Goal: Contribute content: Add original content to the website for others to see

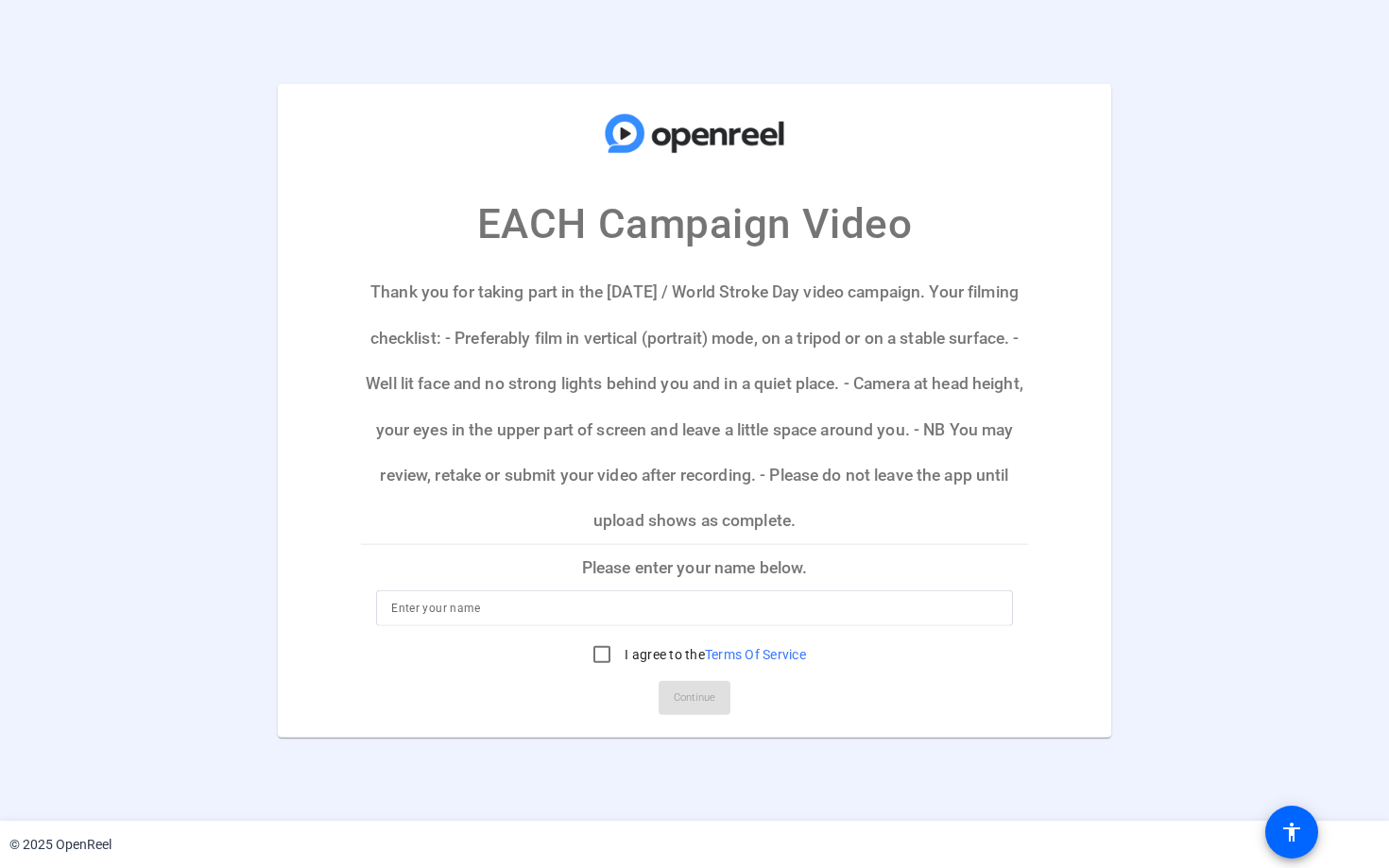
click at [775, 607] on input at bounding box center [694, 609] width 607 height 23
type input "Borjana"
click at [598, 658] on input "I agree to the Terms Of Service" at bounding box center [602, 654] width 38 height 38
checkbox input "true"
click at [686, 706] on span "Continue" at bounding box center [694, 697] width 41 height 28
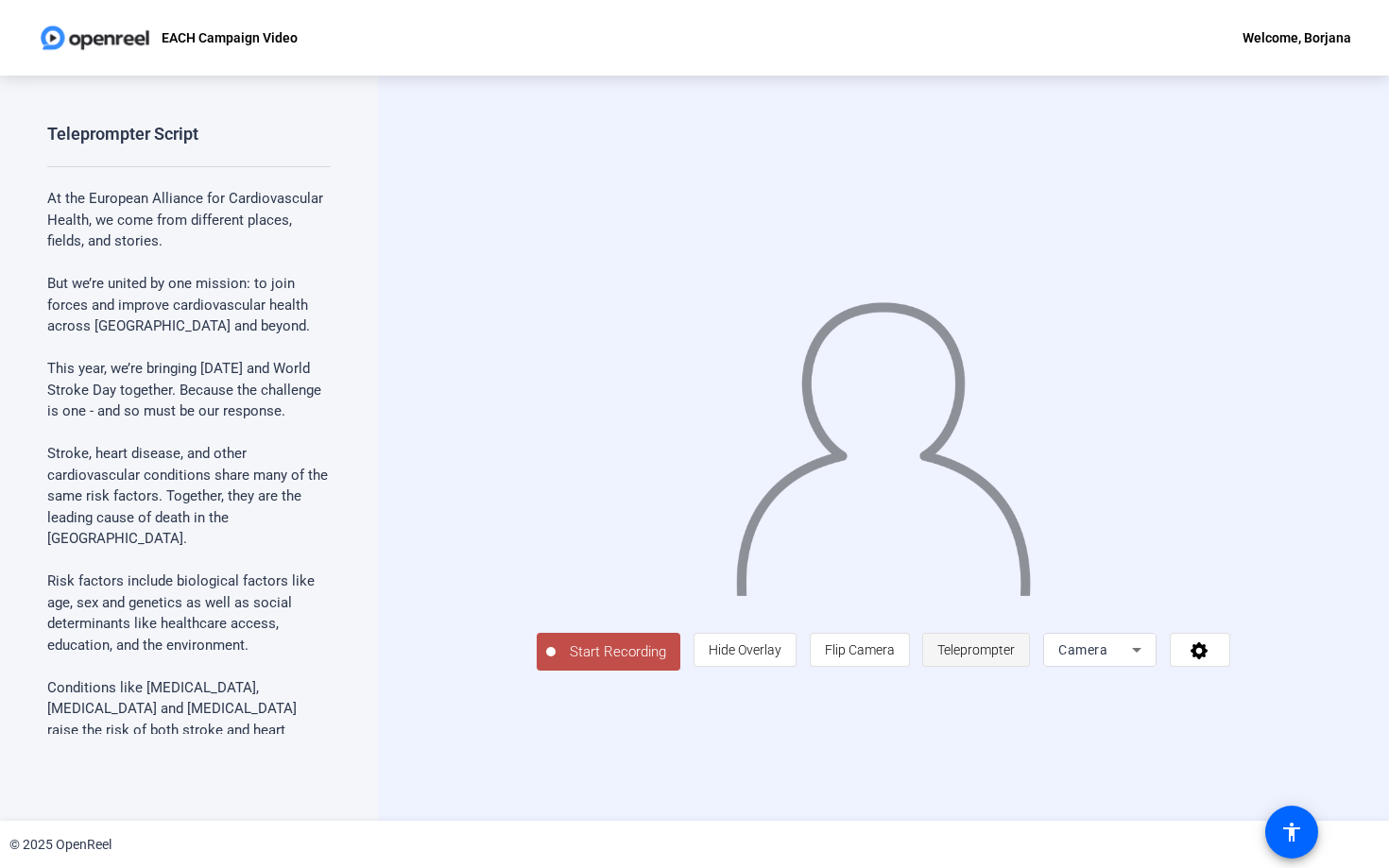
click at [1015, 658] on span "Teleprompter" at bounding box center [976, 650] width 77 height 15
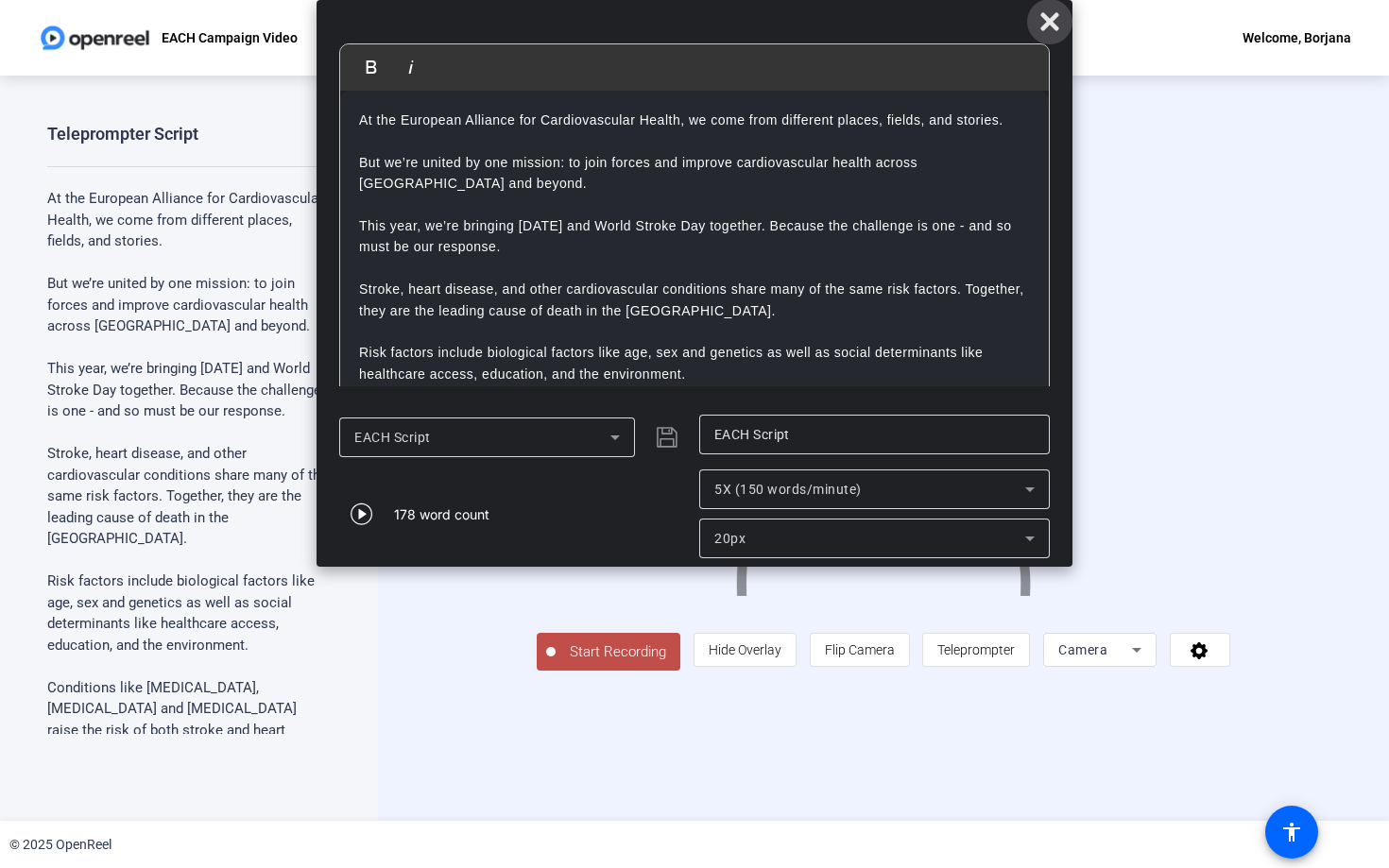
click at [1054, 29] on icon at bounding box center [1050, 22] width 23 height 23
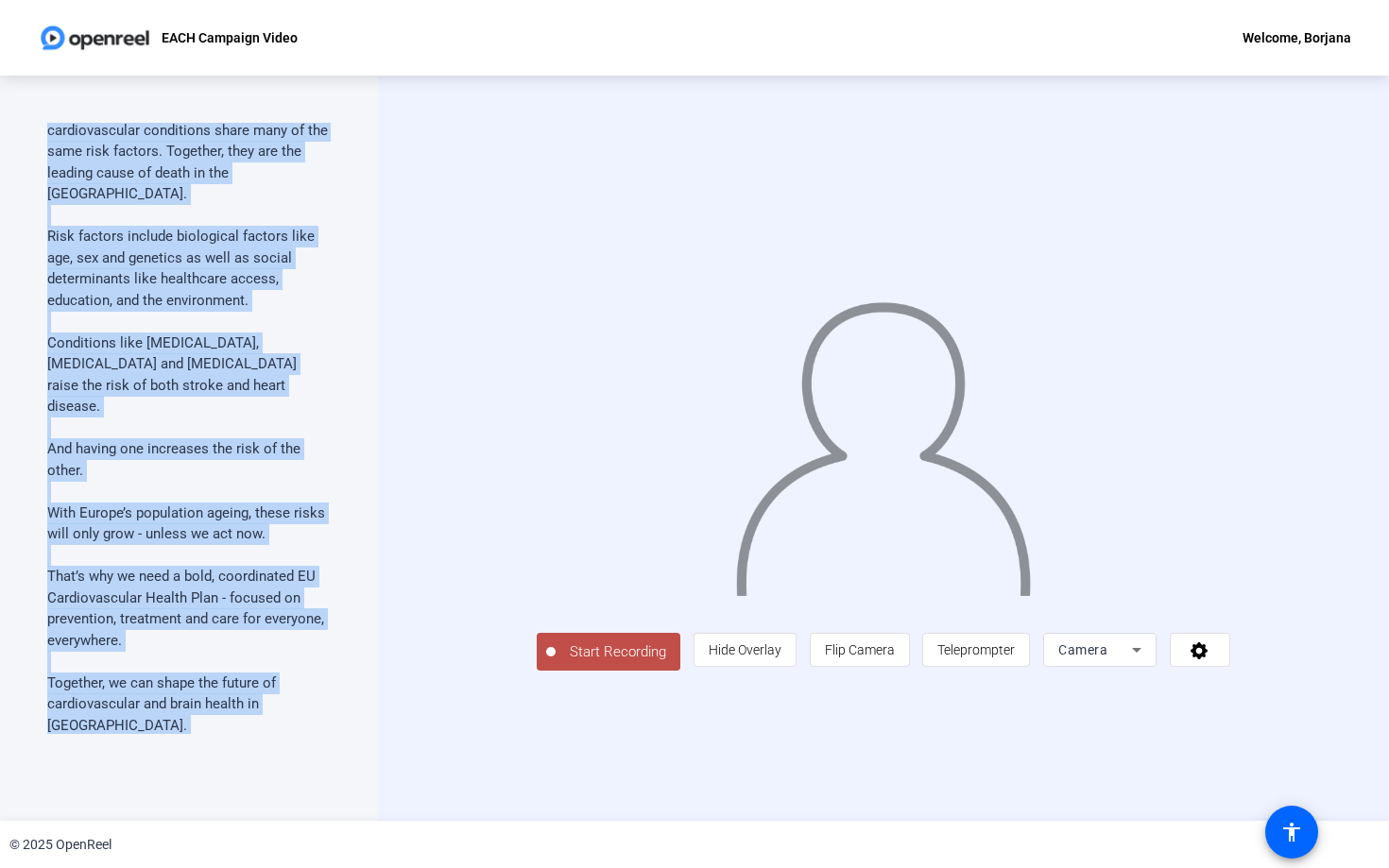
scroll to position [569, 0]
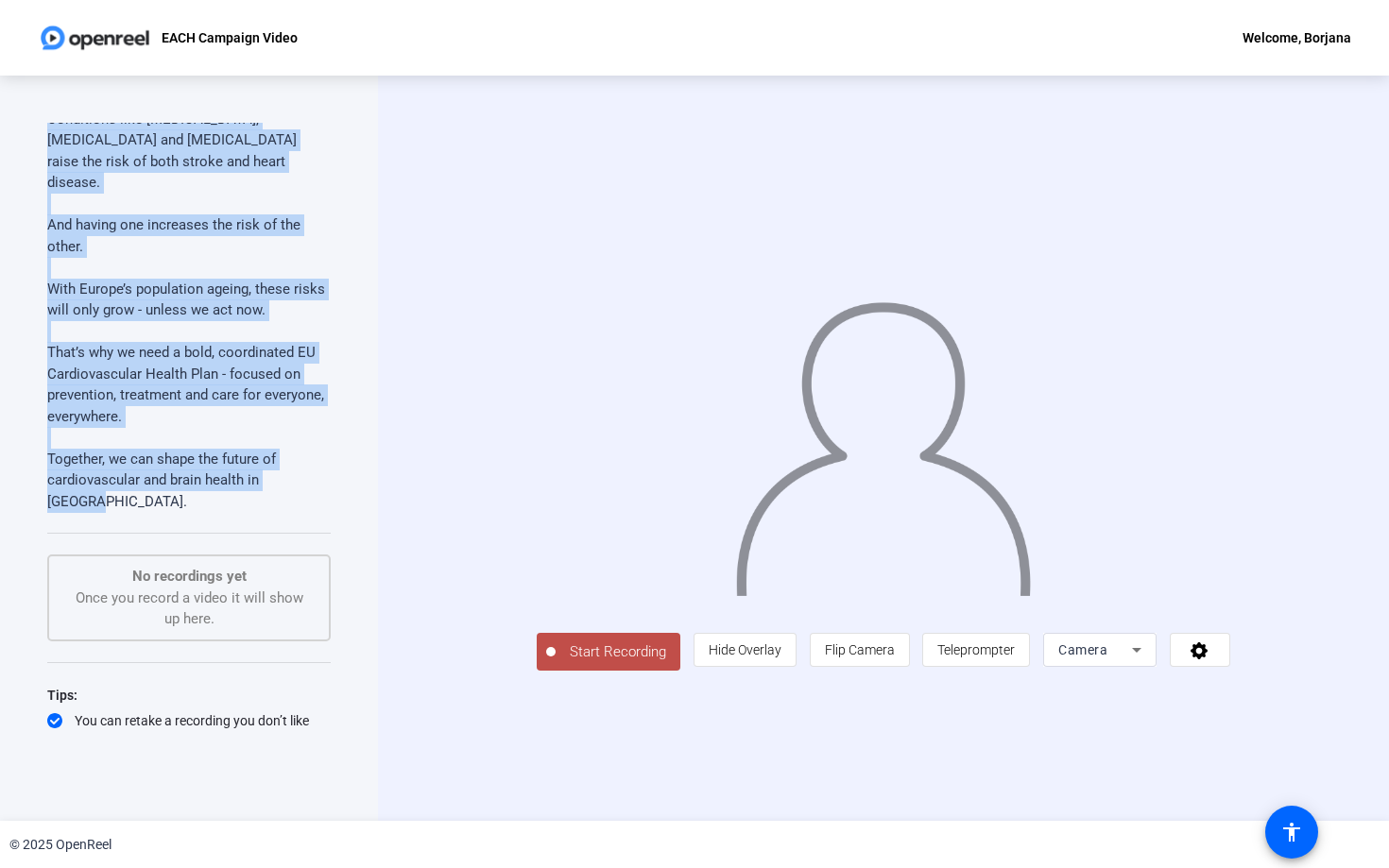
drag, startPoint x: 47, startPoint y: 201, endPoint x: 315, endPoint y: 464, distance: 375.5
click at [315, 464] on div "At the European Alliance for Cardiovascular Health, we come from different plac…" at bounding box center [189, 66] width 284 height 893
copy div "Lo ips Dolorsit Ametcons adi Elitseddoeiusm Tempor, in utla etdo magnaaliq enim…"
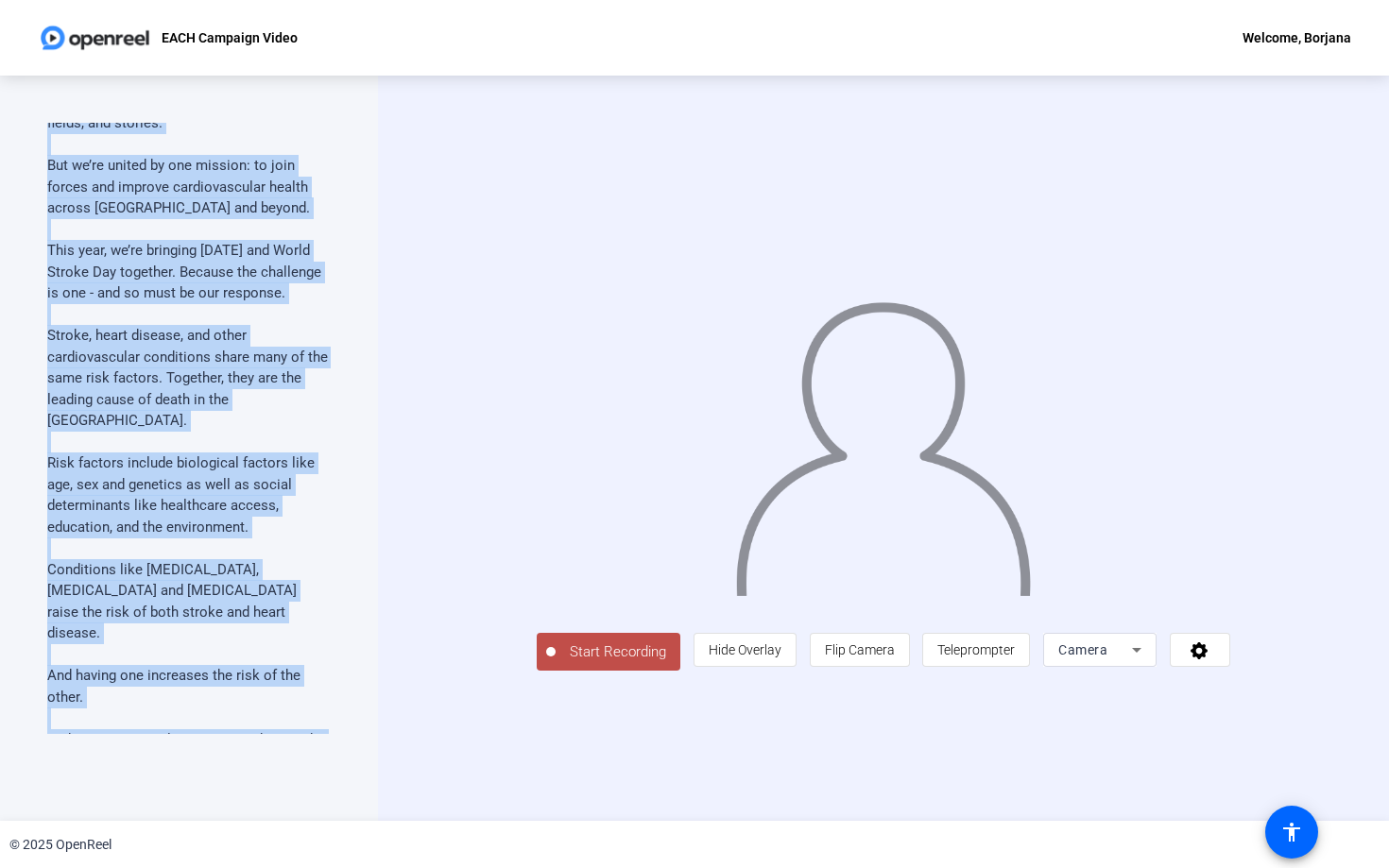
scroll to position [0, 0]
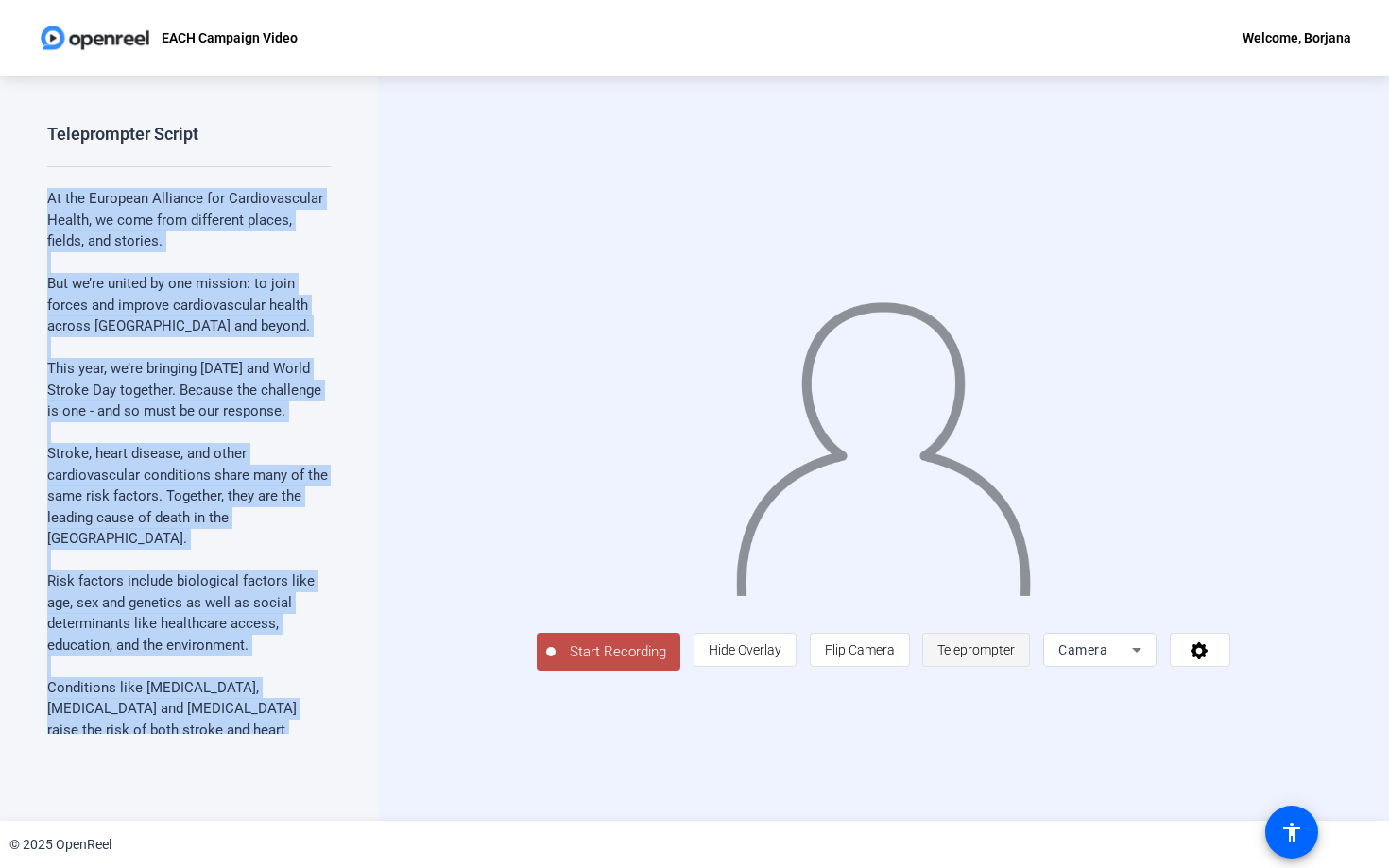
click at [1015, 658] on span "Teleprompter" at bounding box center [976, 650] width 77 height 15
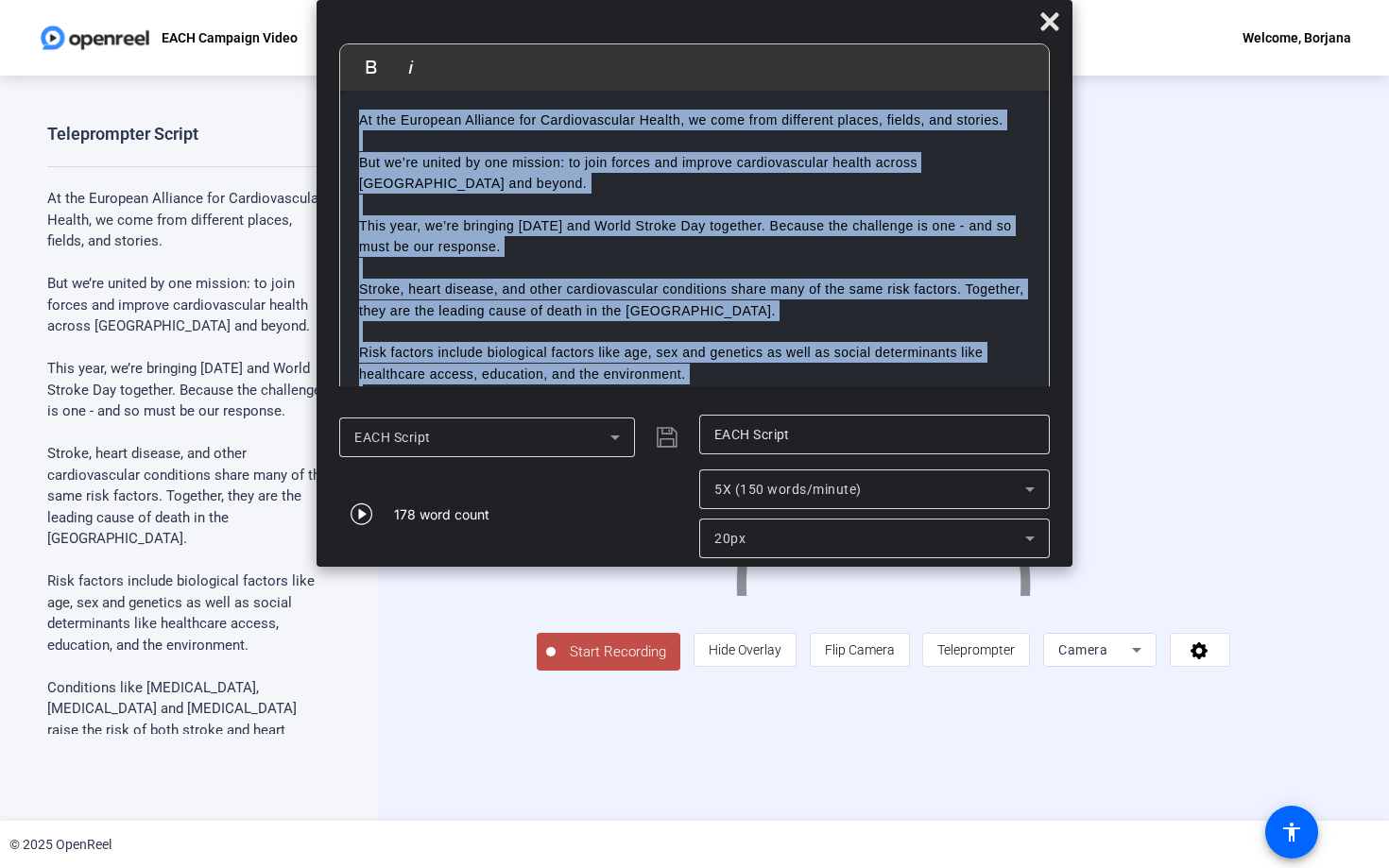
scroll to position [256, 0]
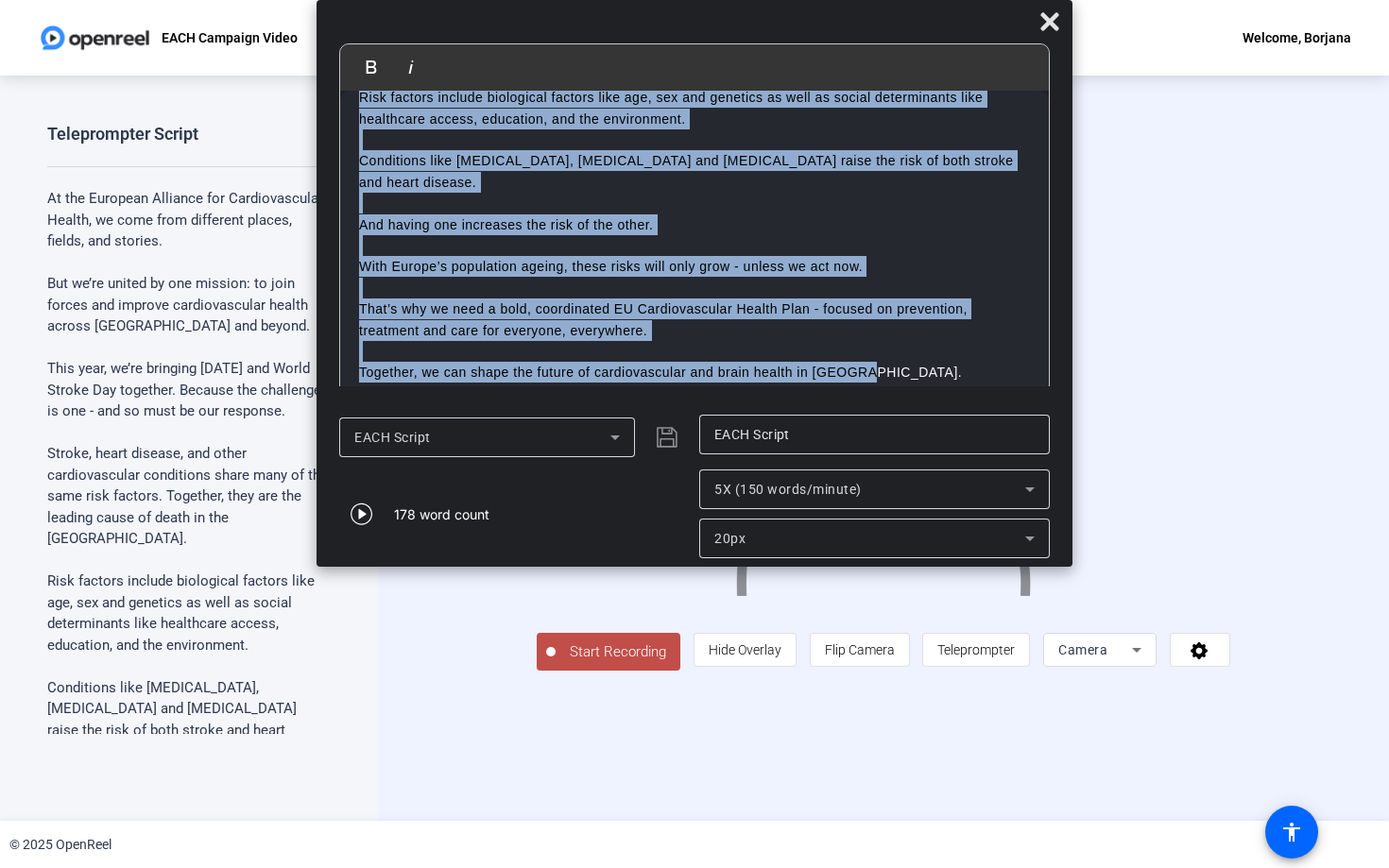
drag, startPoint x: 362, startPoint y: 118, endPoint x: 871, endPoint y: 373, distance: 569.3
click at [871, 373] on div "At the European Alliance for Cardiovascular Health, we come from different plac…" at bounding box center [694, 120] width 709 height 567
copy div "Lo ips Dolorsit Ametcons adi Elitseddoeiusm Tempor, in utla etdo magnaaliq enim…"
click at [1052, 22] on icon at bounding box center [1050, 22] width 23 height 23
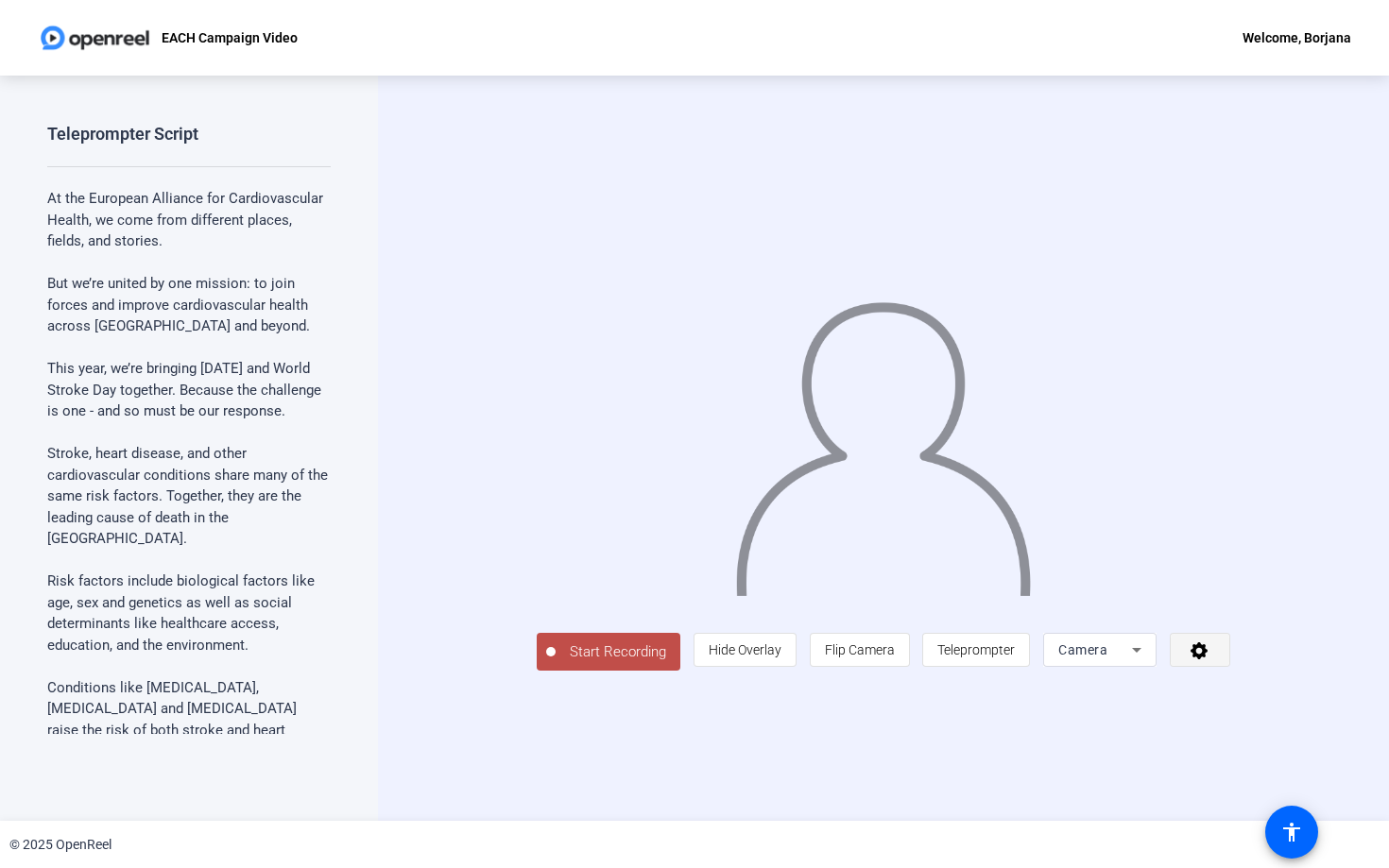
click at [1208, 660] on icon at bounding box center [1200, 651] width 17 height 17
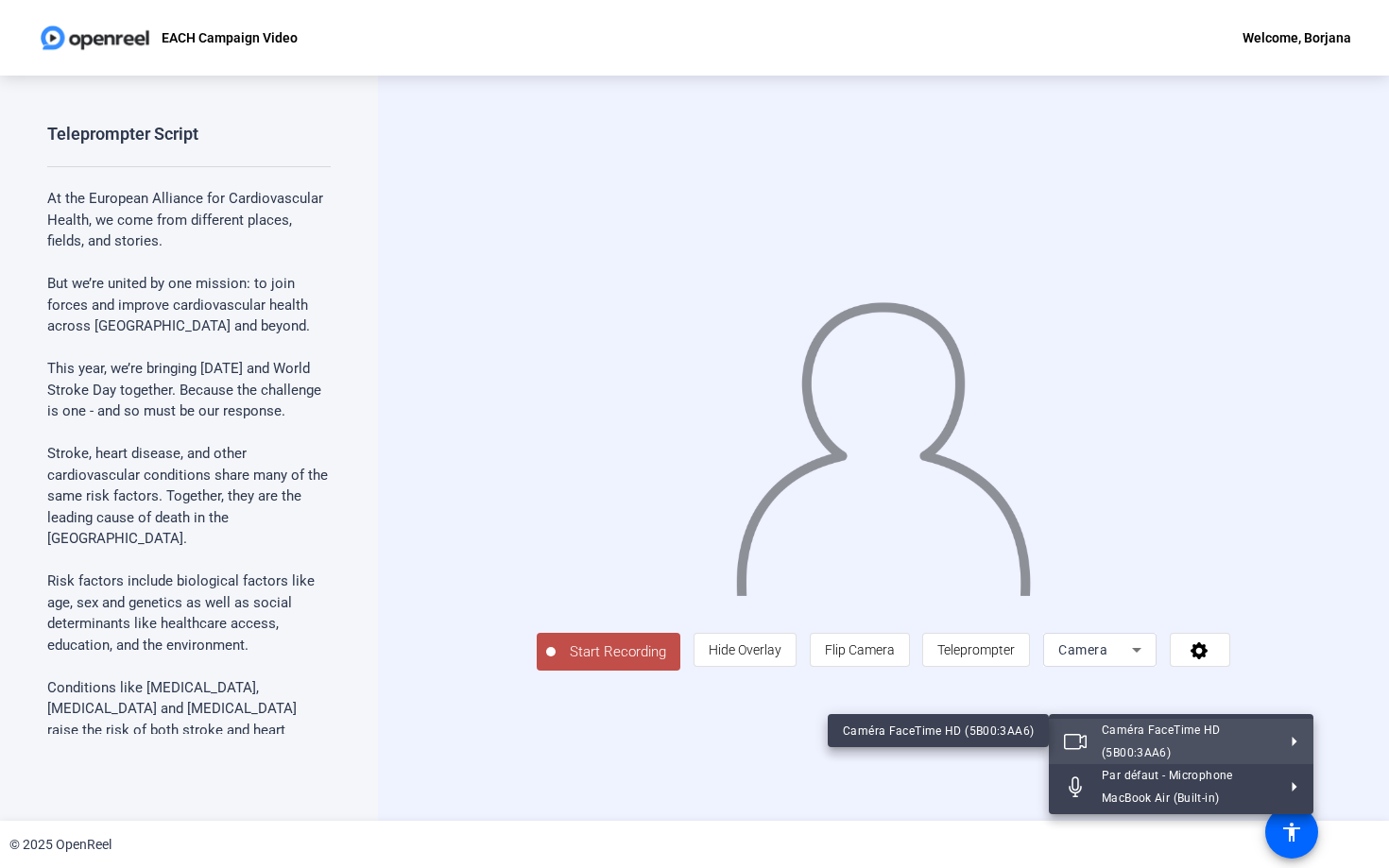
click at [930, 798] on div at bounding box center [694, 434] width 1389 height 868
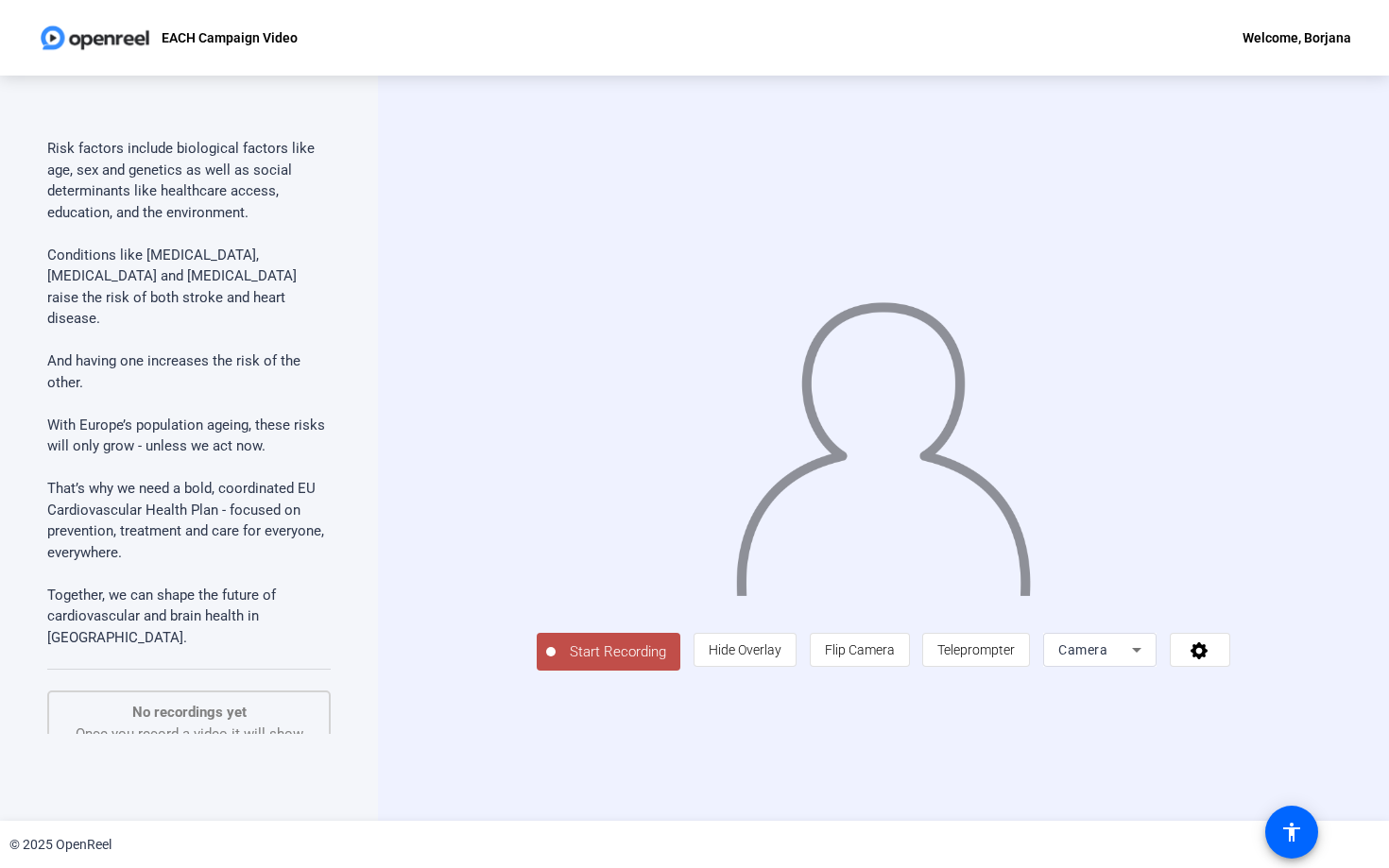
scroll to position [569, 0]
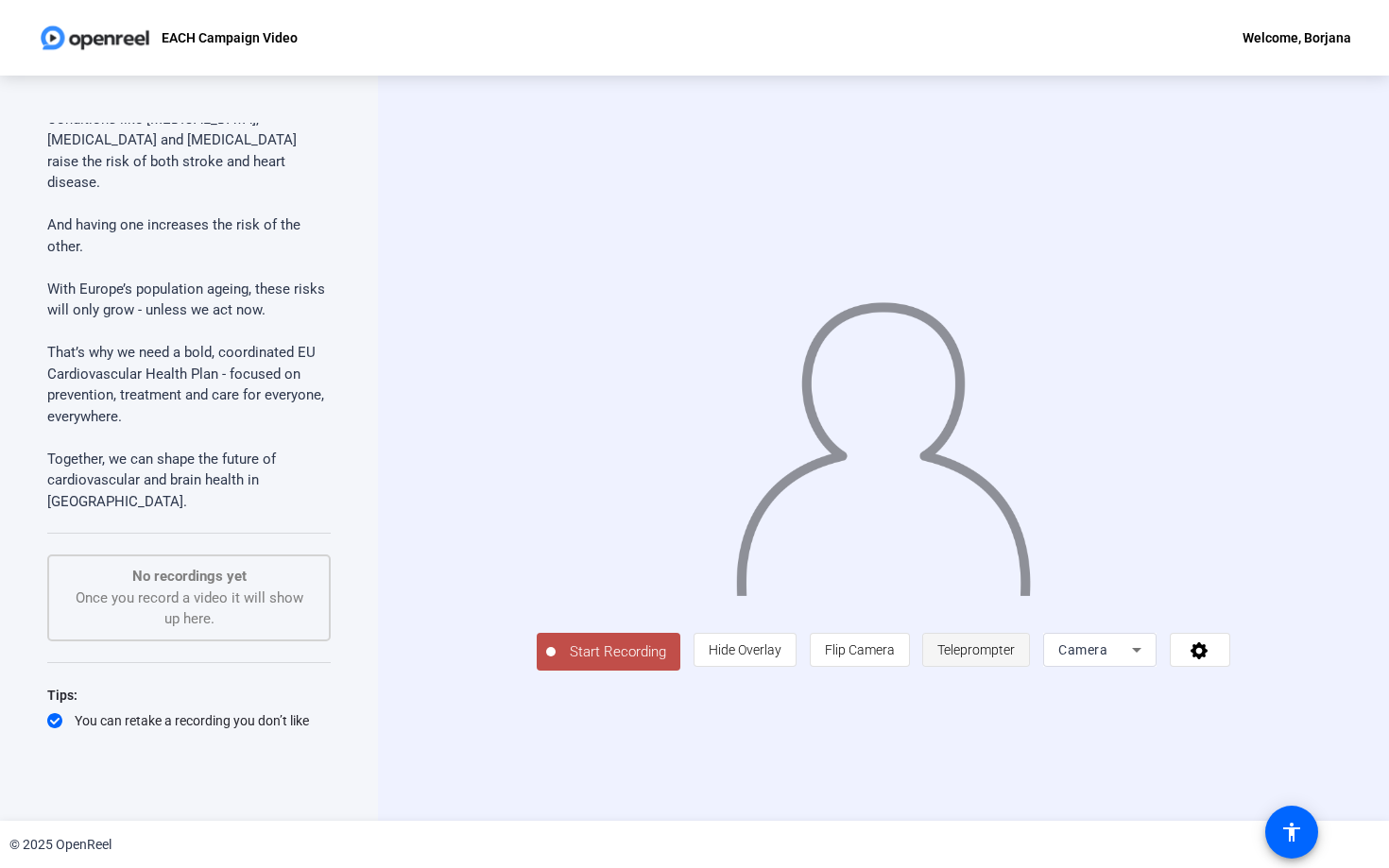
click at [1015, 658] on span "Teleprompter" at bounding box center [976, 650] width 77 height 15
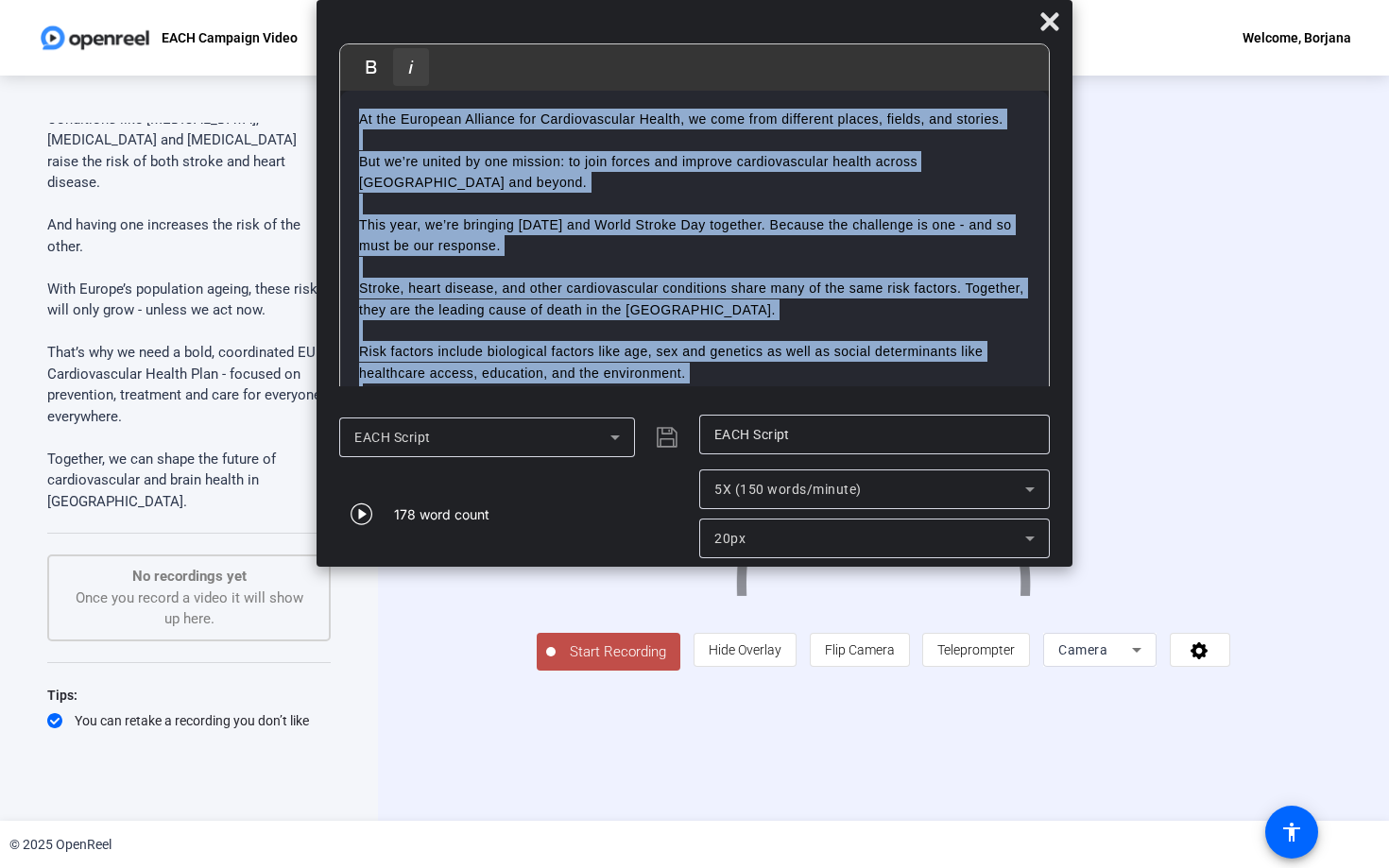
scroll to position [0, 0]
drag, startPoint x: 793, startPoint y: 369, endPoint x: 360, endPoint y: 123, distance: 498.0
click at [360, 123] on div "At the European Alliance for Cardiovascular Health, we come from different plac…" at bounding box center [694, 374] width 709 height 567
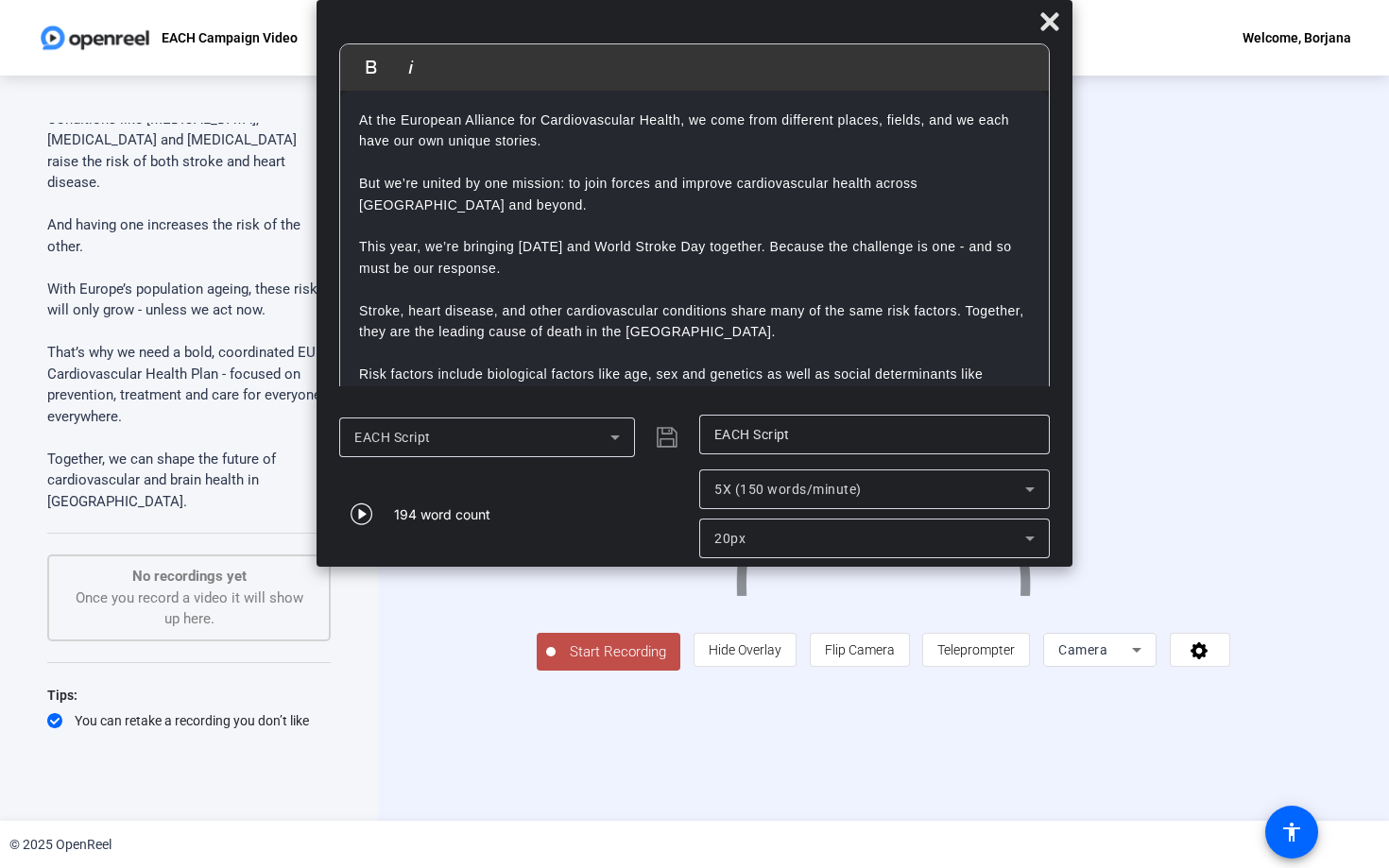
click at [664, 434] on div "EACH Script" at bounding box center [514, 437] width 350 height 45
click at [667, 468] on div "EACH Script EACH Script 194 word count 5X (150 words/minute) 20px" at bounding box center [694, 486] width 711 height 144
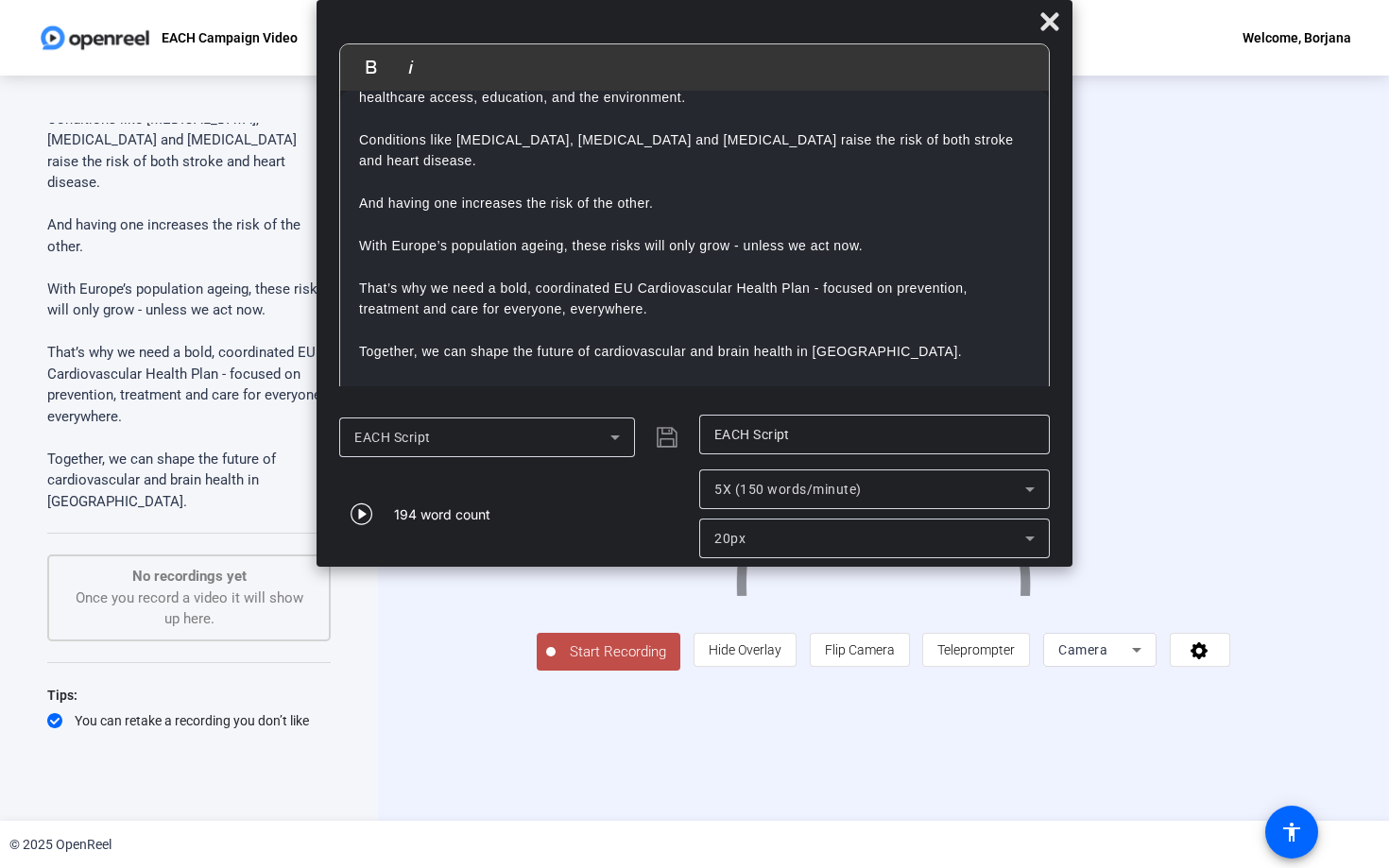
click at [556, 664] on span "Start Recording" at bounding box center [617, 652] width 124 height 22
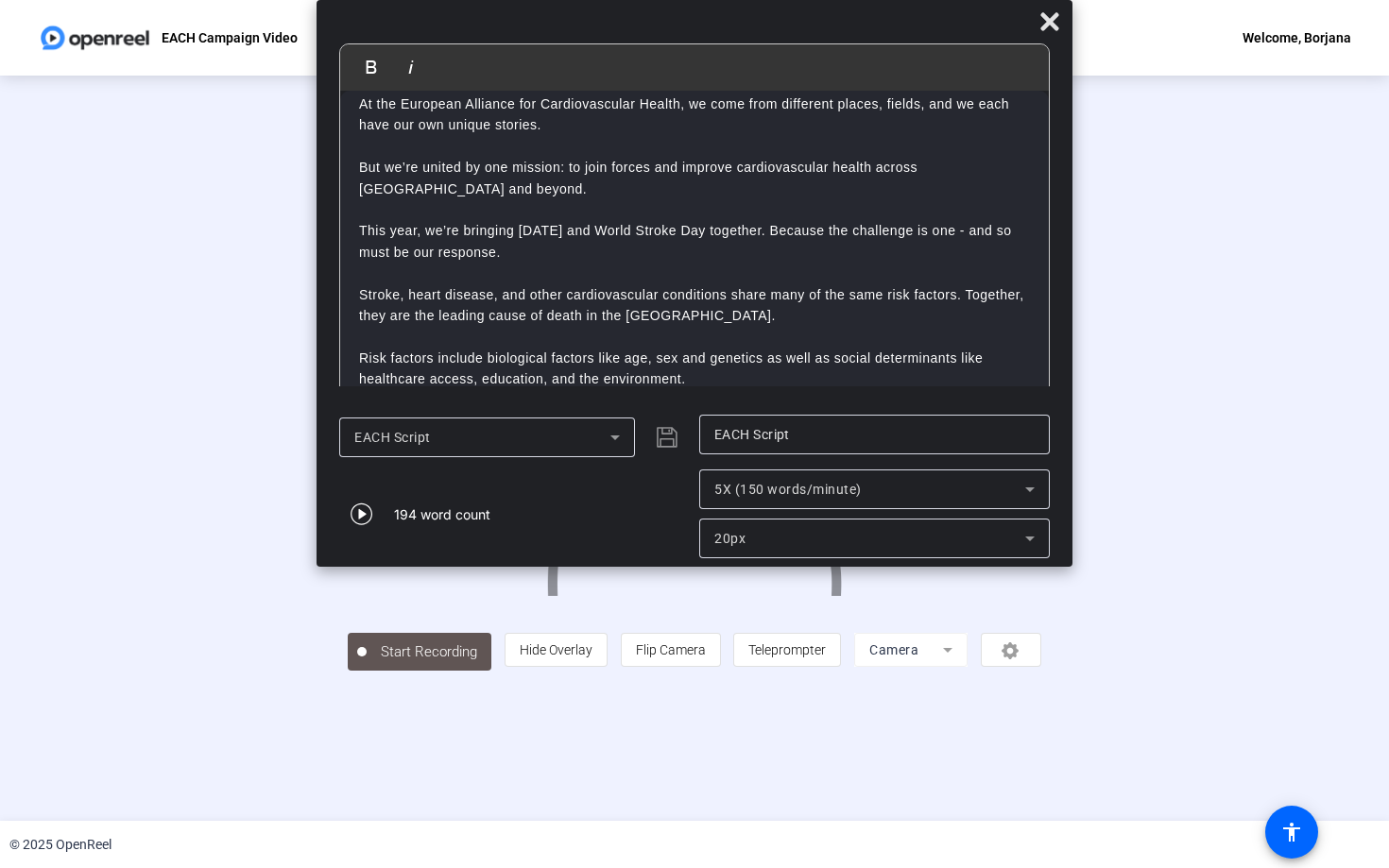
scroll to position [0, 0]
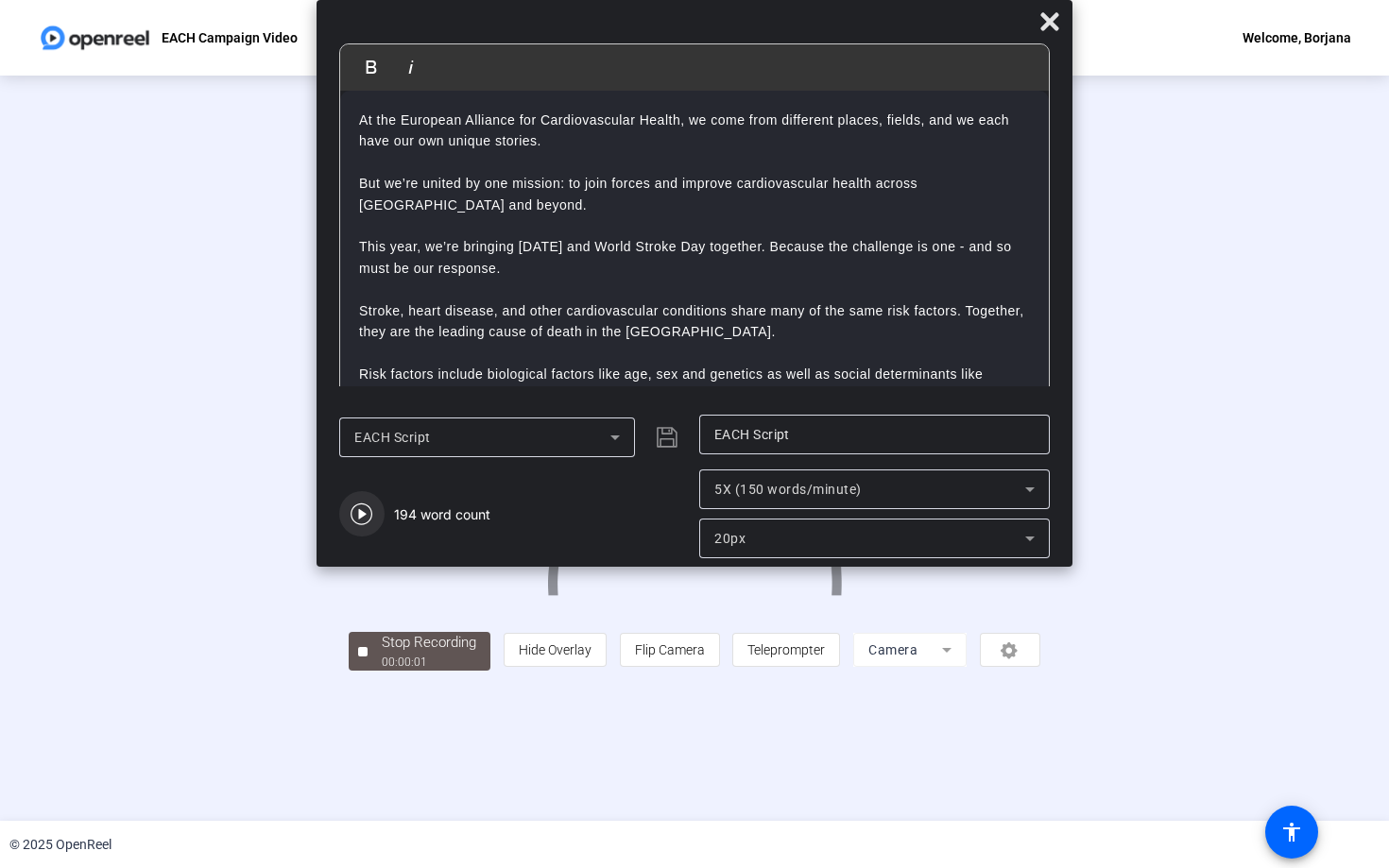
click at [370, 517] on icon "button" at bounding box center [362, 514] width 23 height 23
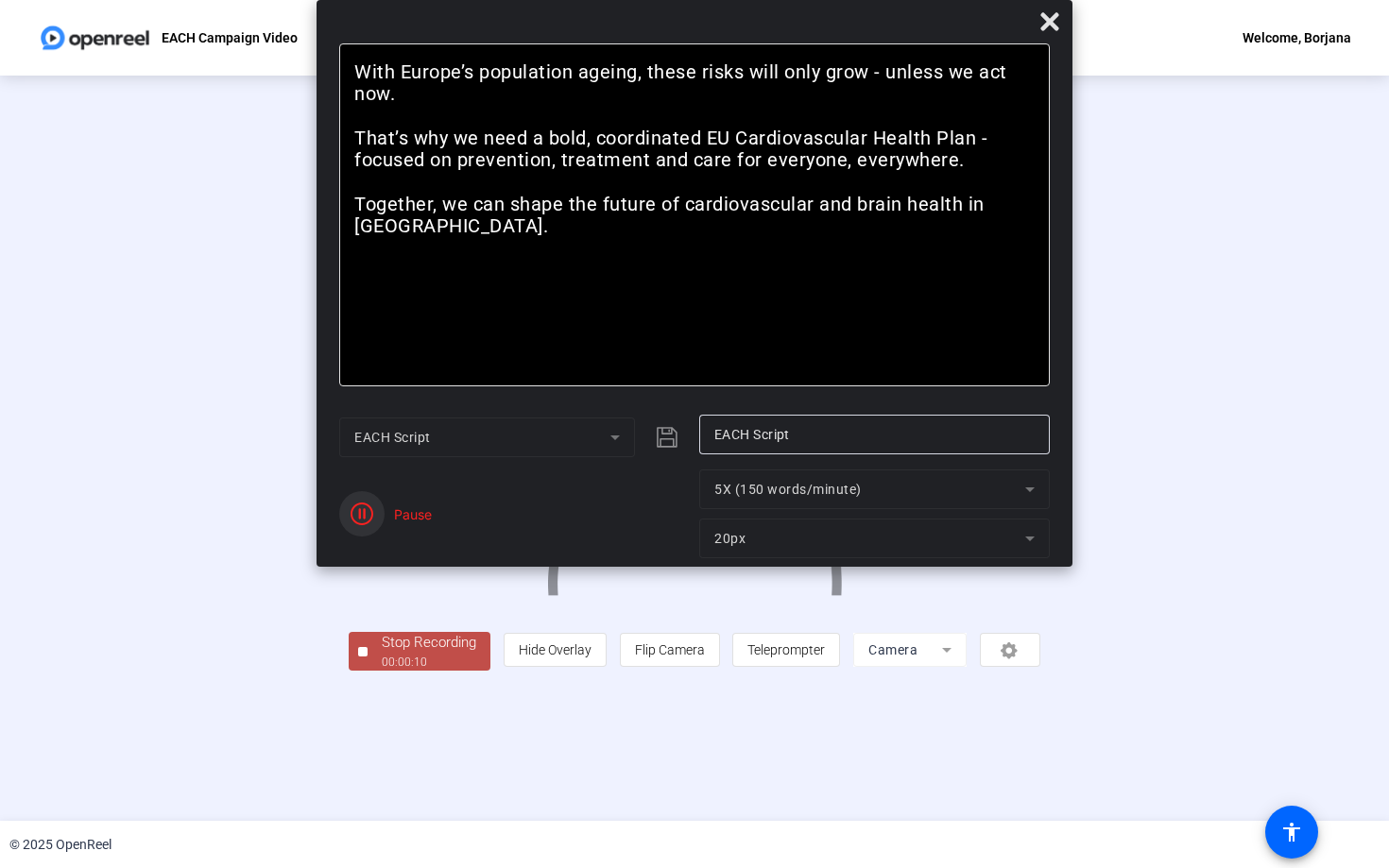
click at [375, 514] on span "button" at bounding box center [362, 513] width 45 height 45
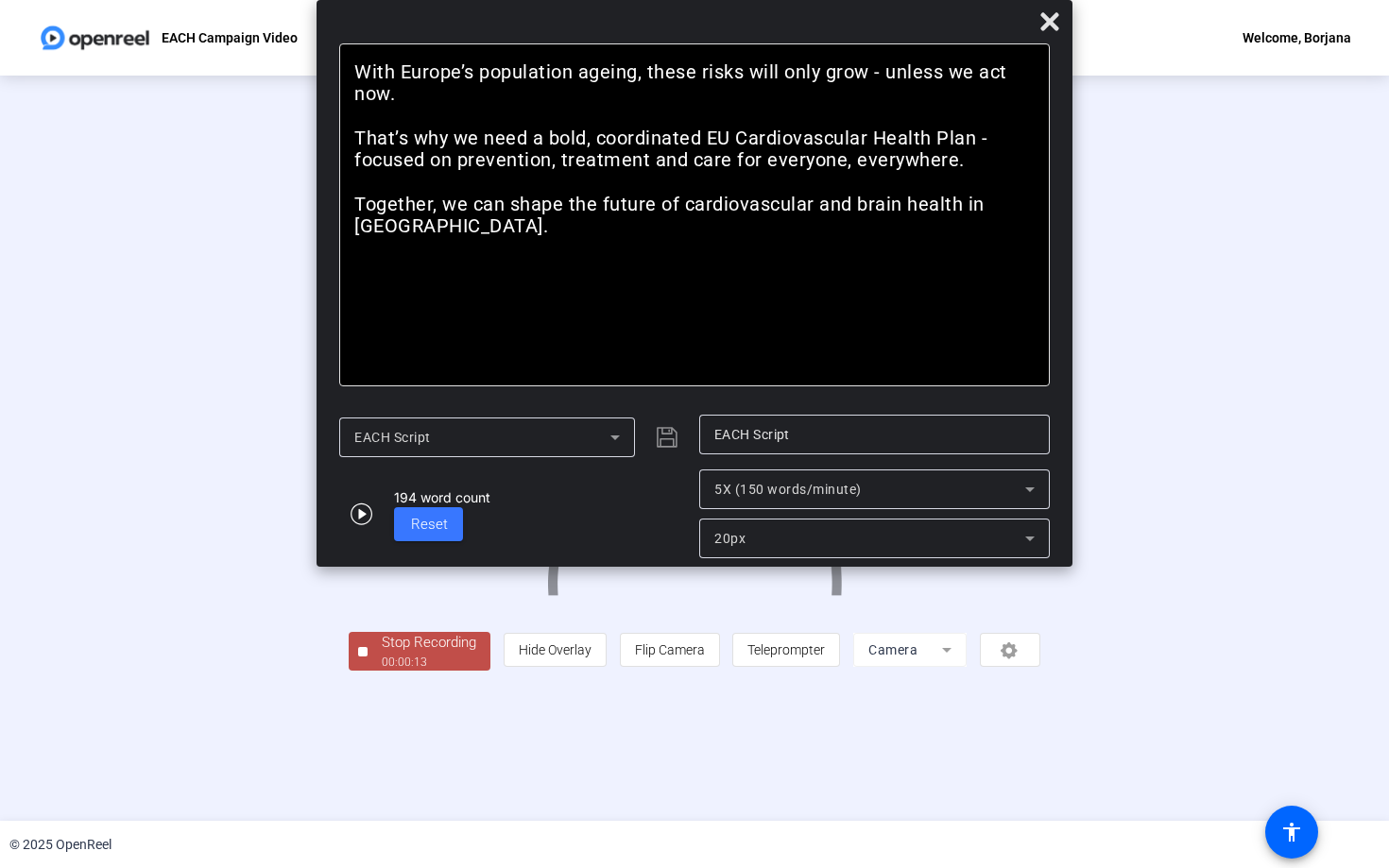
click at [382, 671] on div "00:00:13" at bounding box center [429, 663] width 95 height 17
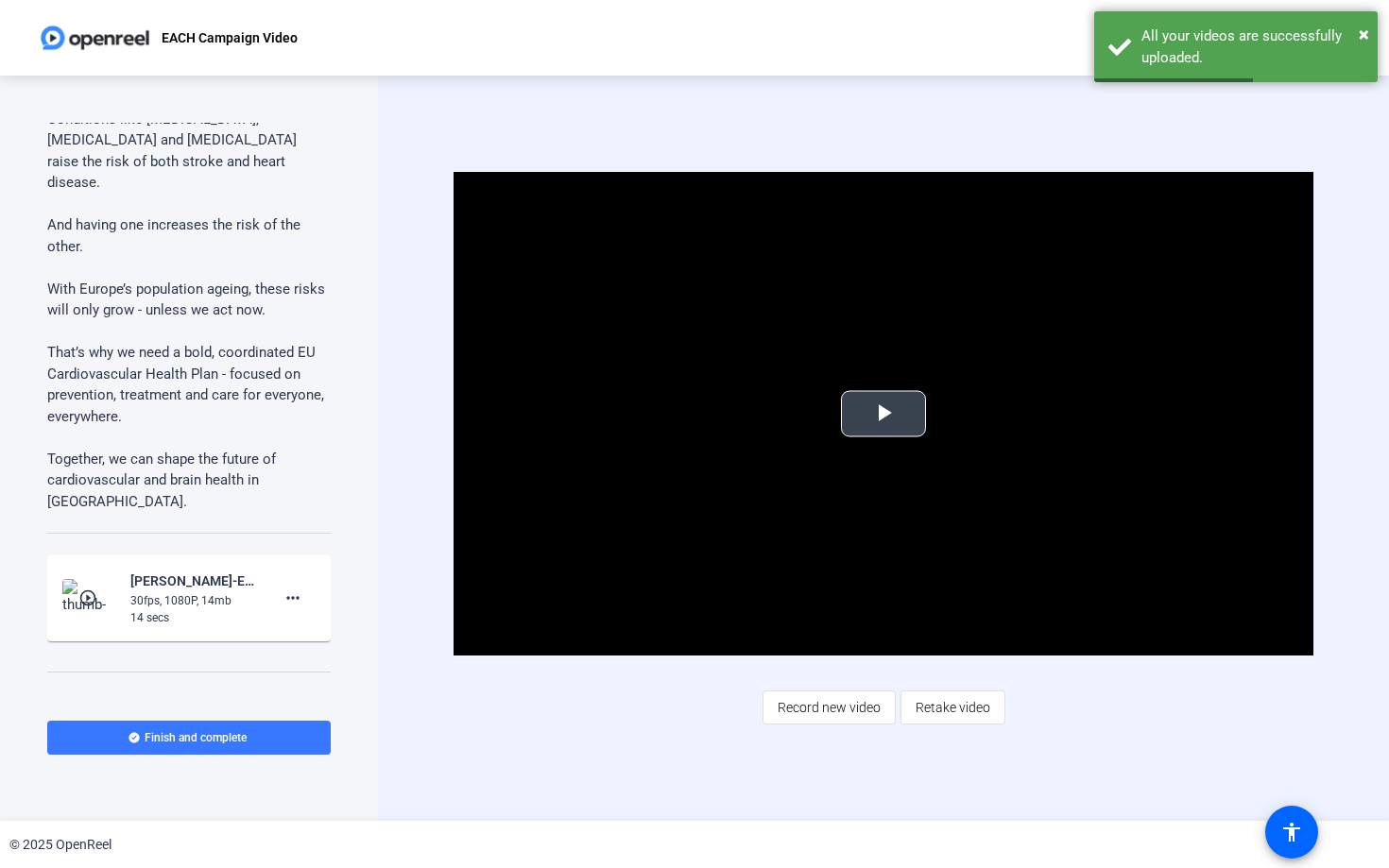
click at [884, 414] on span "Video Player" at bounding box center [884, 414] width 0 height 0
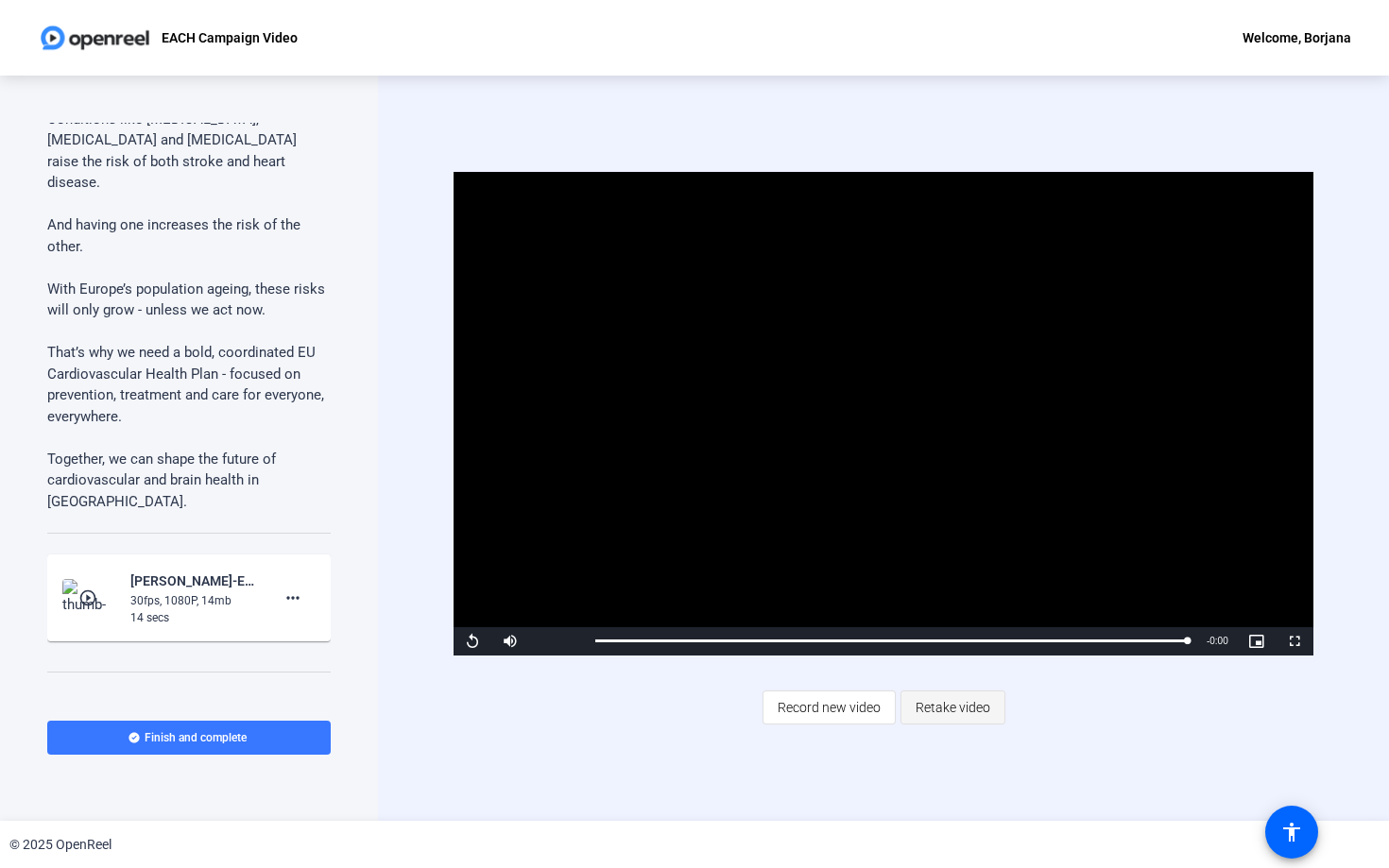
click at [962, 716] on span "Retake video" at bounding box center [952, 707] width 74 height 36
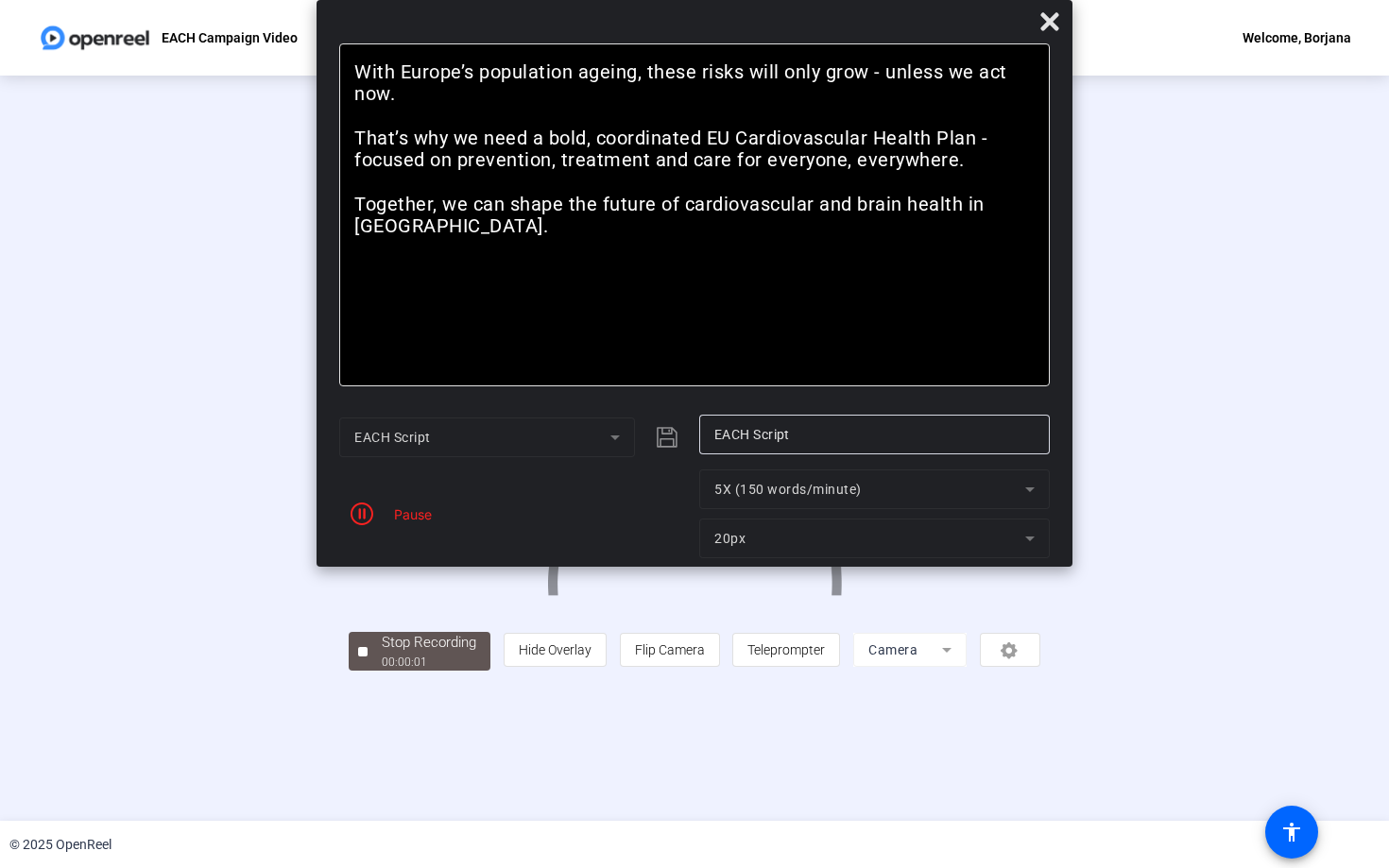
click at [418, 495] on div "Pause" at bounding box center [514, 514] width 350 height 89
click at [418, 526] on div "Pause" at bounding box center [514, 514] width 350 height 89
click at [386, 526] on div "Pause" at bounding box center [514, 514] width 350 height 89
click at [369, 516] on icon "button" at bounding box center [362, 514] width 23 height 23
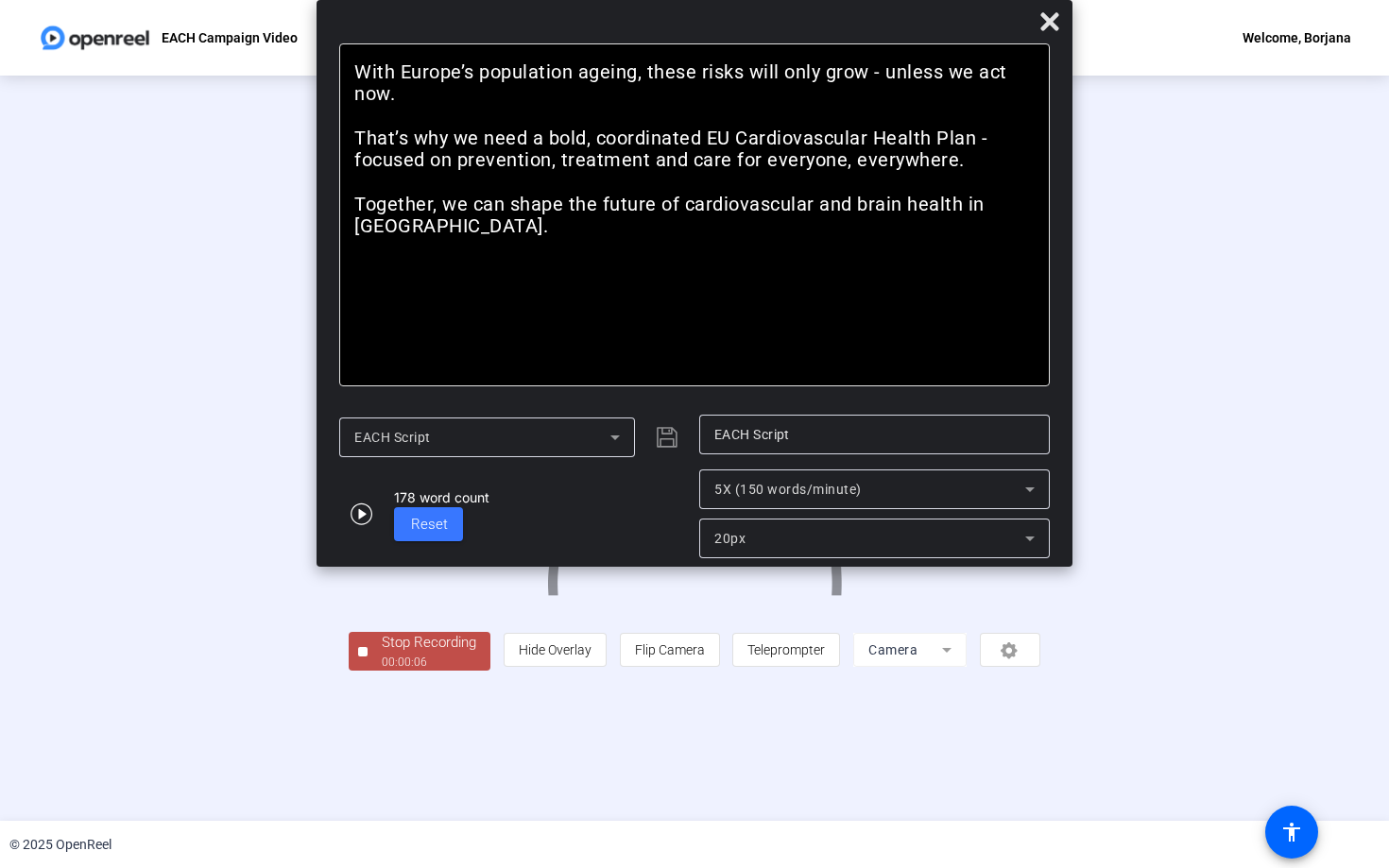
click at [382, 654] on div "Stop Recording" at bounding box center [429, 642] width 95 height 22
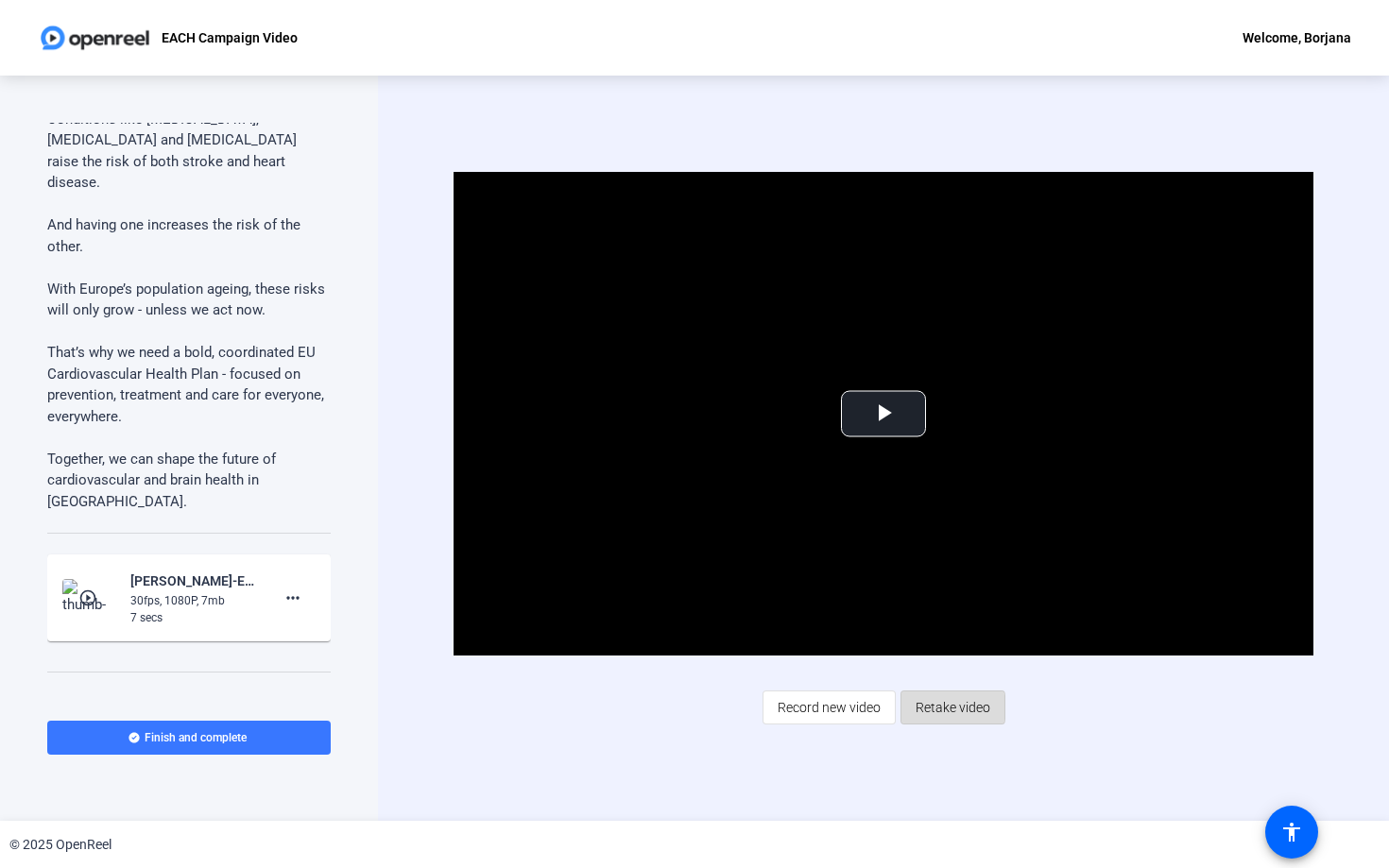
click at [933, 708] on span "Retake video" at bounding box center [952, 707] width 74 height 36
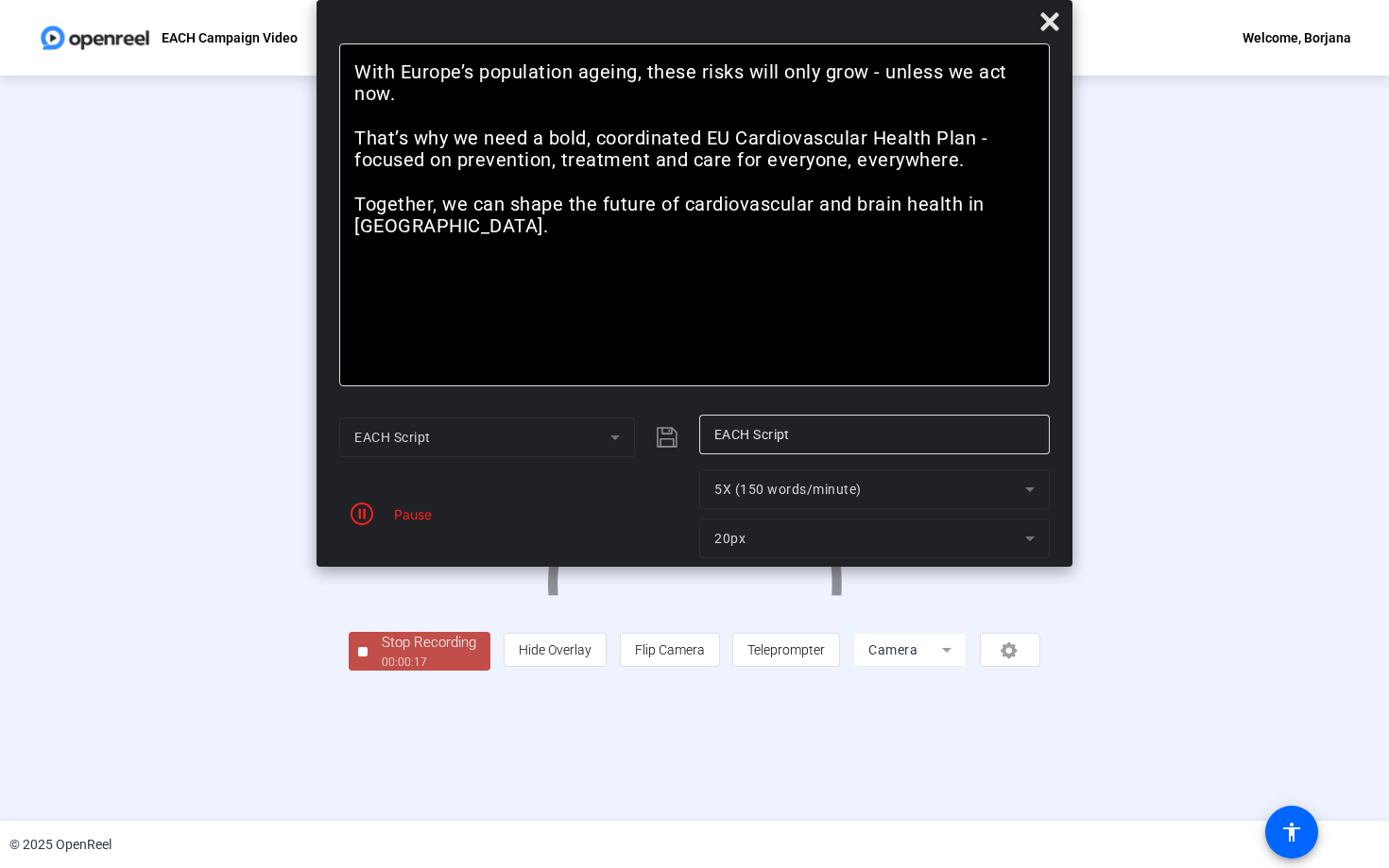
click at [382, 654] on div "Stop Recording" at bounding box center [429, 642] width 95 height 22
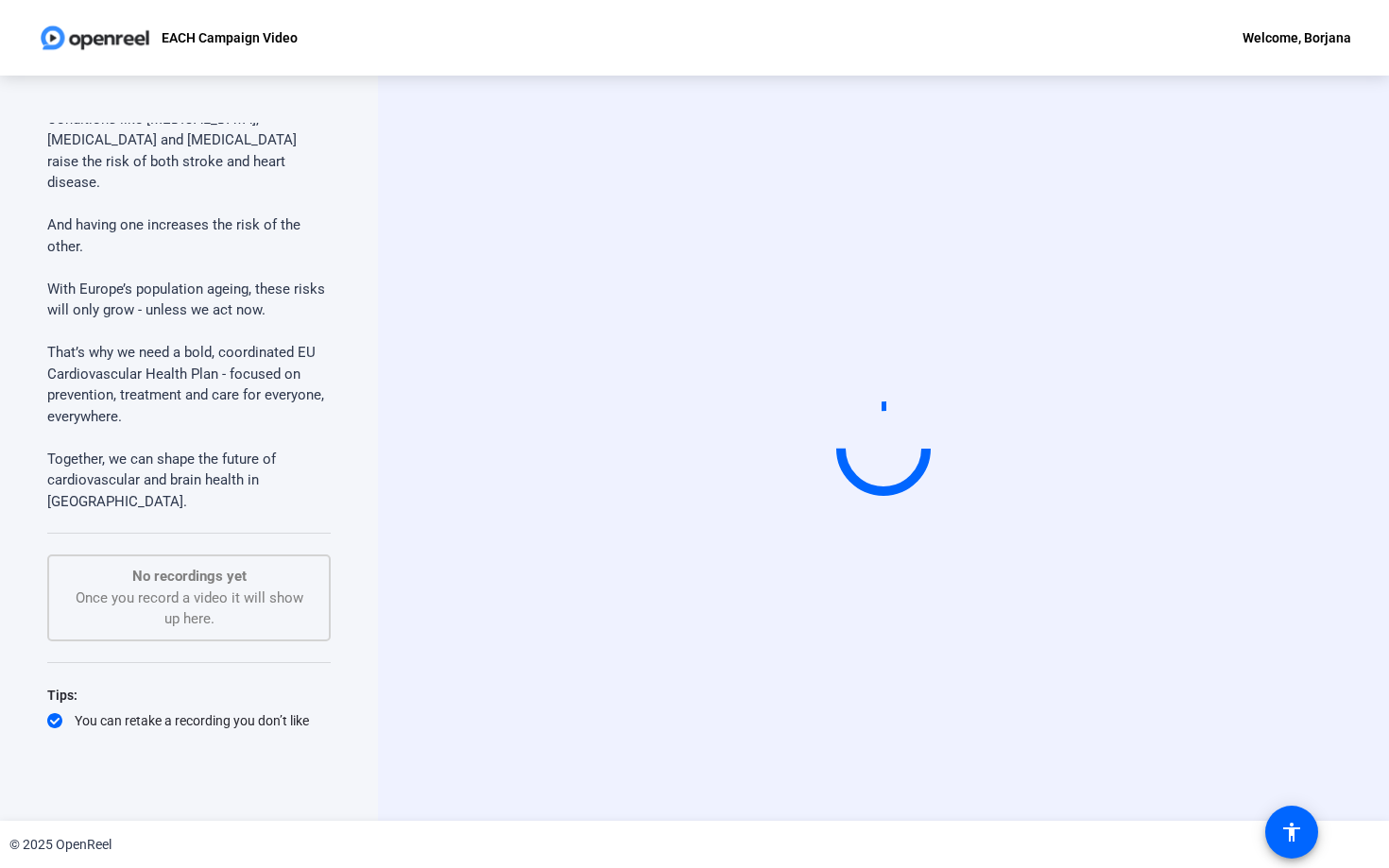
click at [616, 745] on div "Start Recording" at bounding box center [884, 448] width 1011 height 746
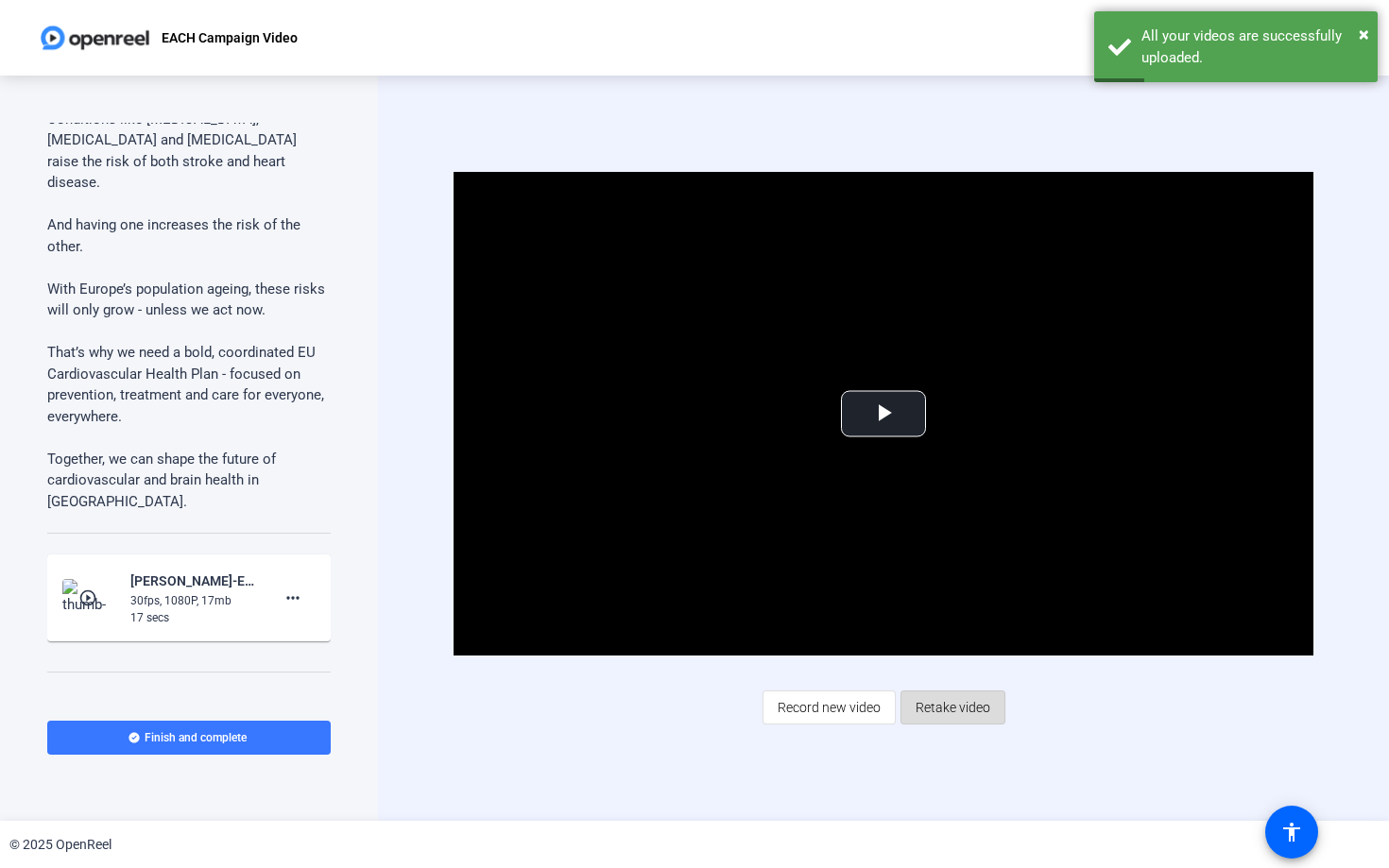
click at [959, 714] on span "Retake video" at bounding box center [952, 707] width 74 height 36
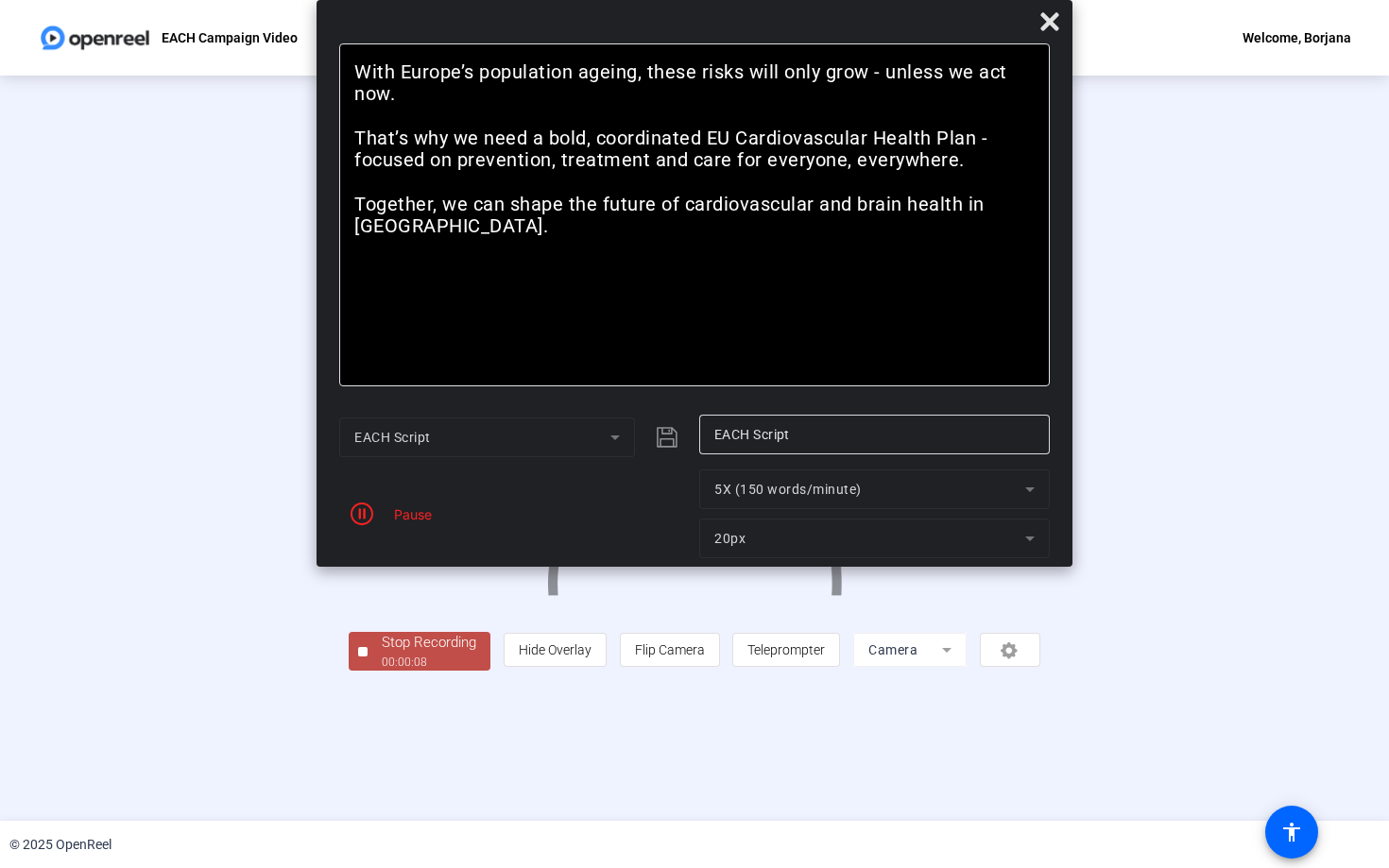
click at [382, 654] on div "Stop Recording" at bounding box center [429, 642] width 95 height 22
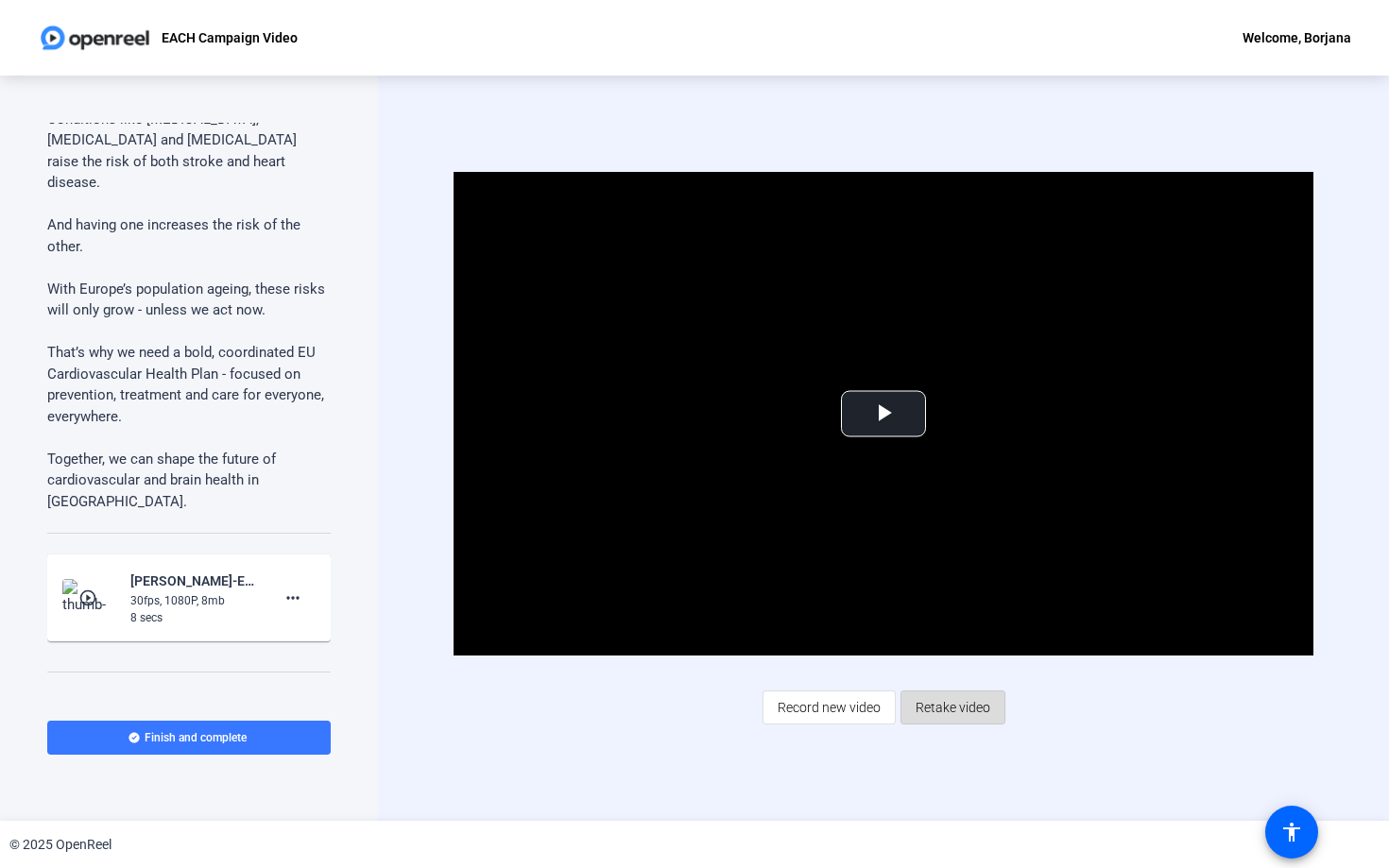
click at [956, 709] on span "Retake video" at bounding box center [952, 707] width 74 height 36
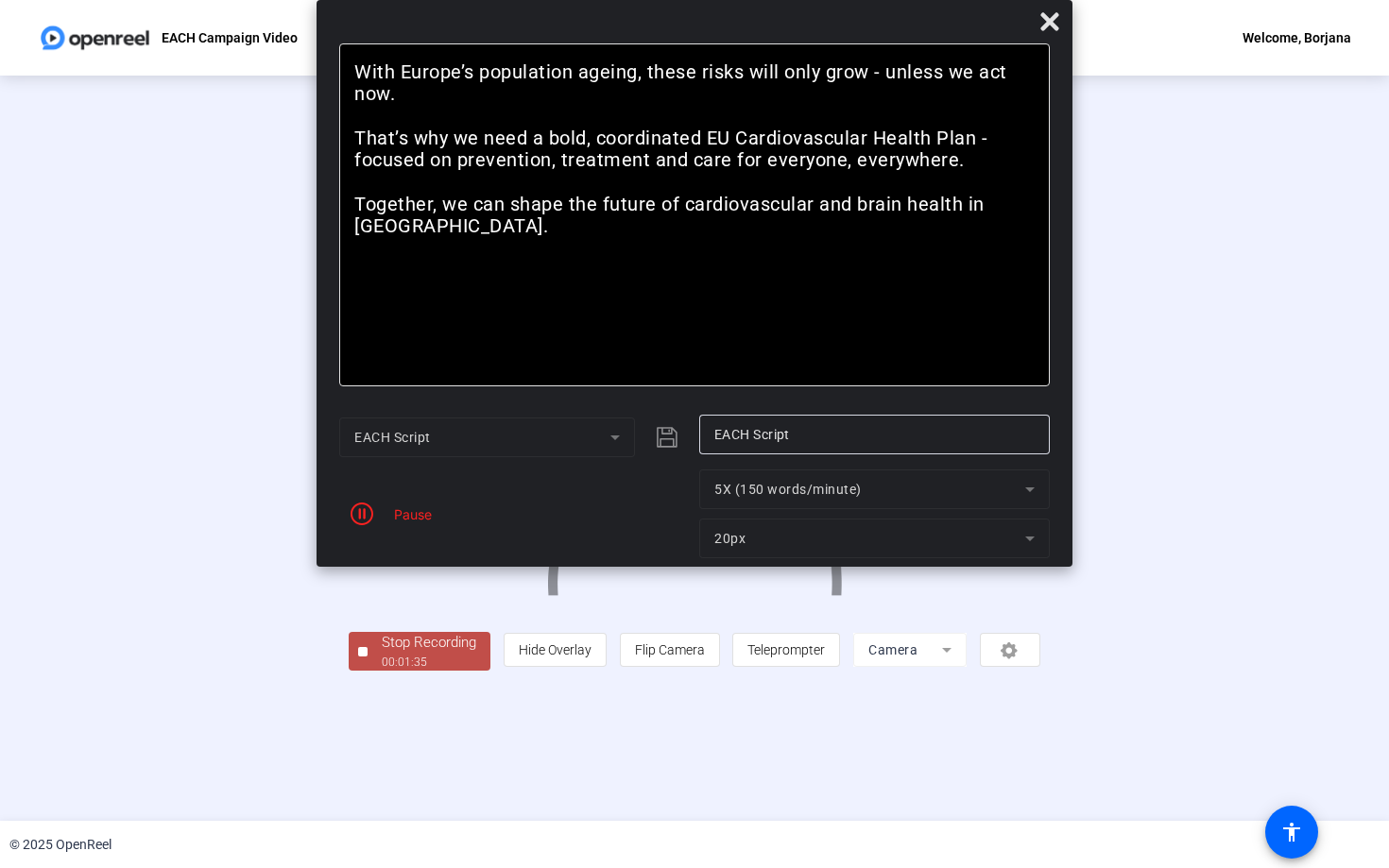
click at [382, 654] on div "Stop Recording" at bounding box center [429, 642] width 95 height 22
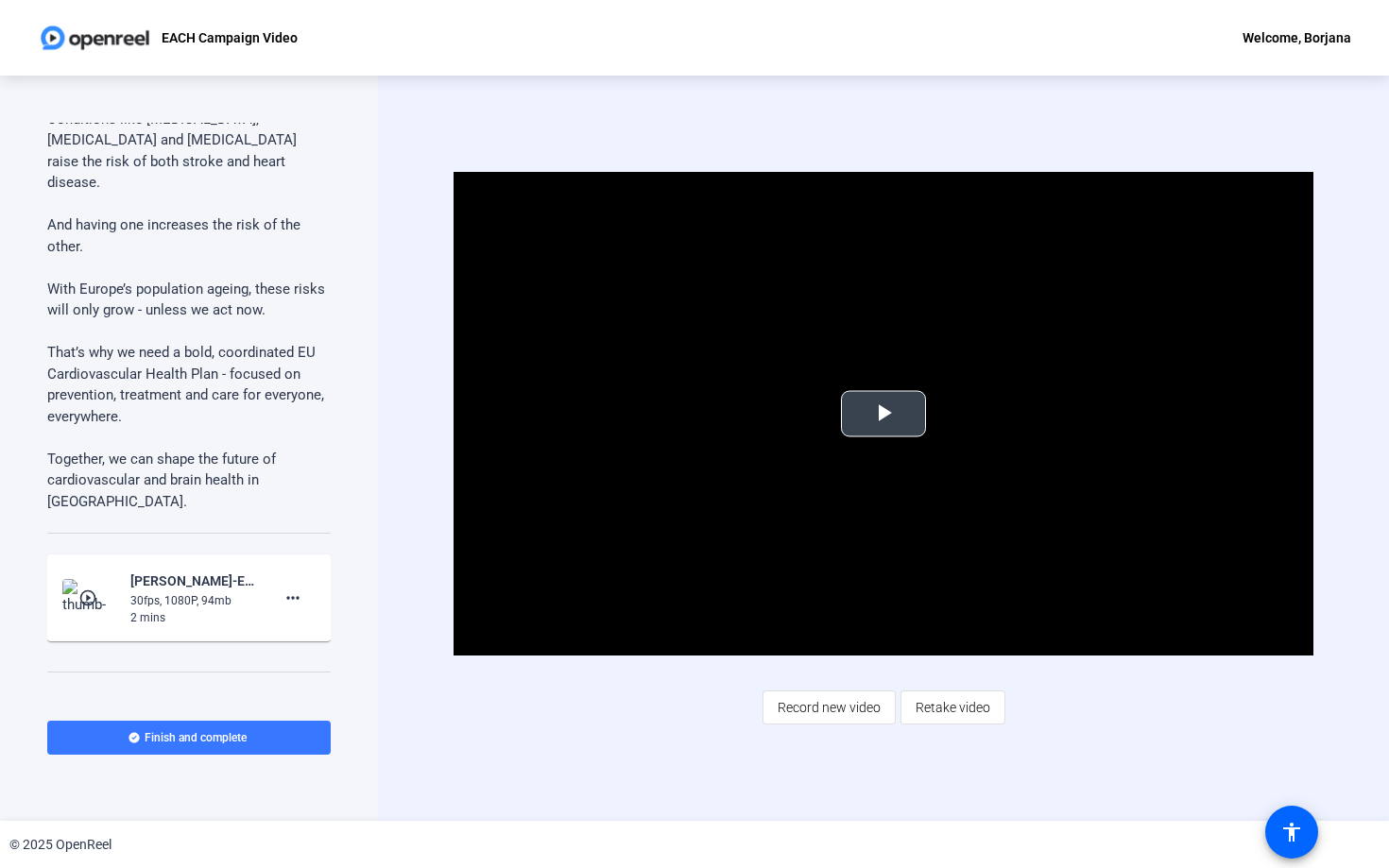
click at [884, 414] on span "Video Player" at bounding box center [884, 414] width 0 height 0
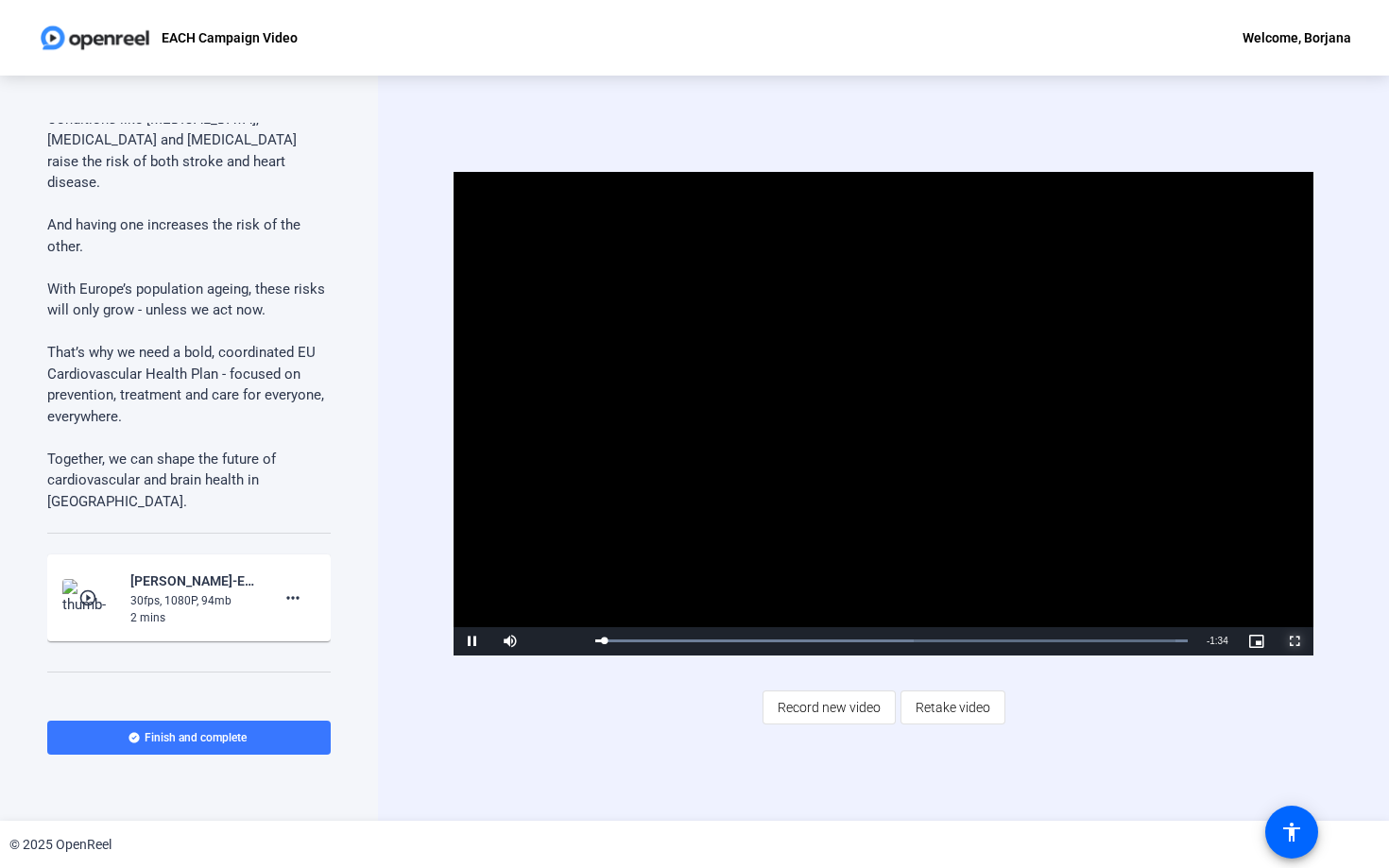
click at [1294, 641] on span "Video Player" at bounding box center [1294, 641] width 38 height 0
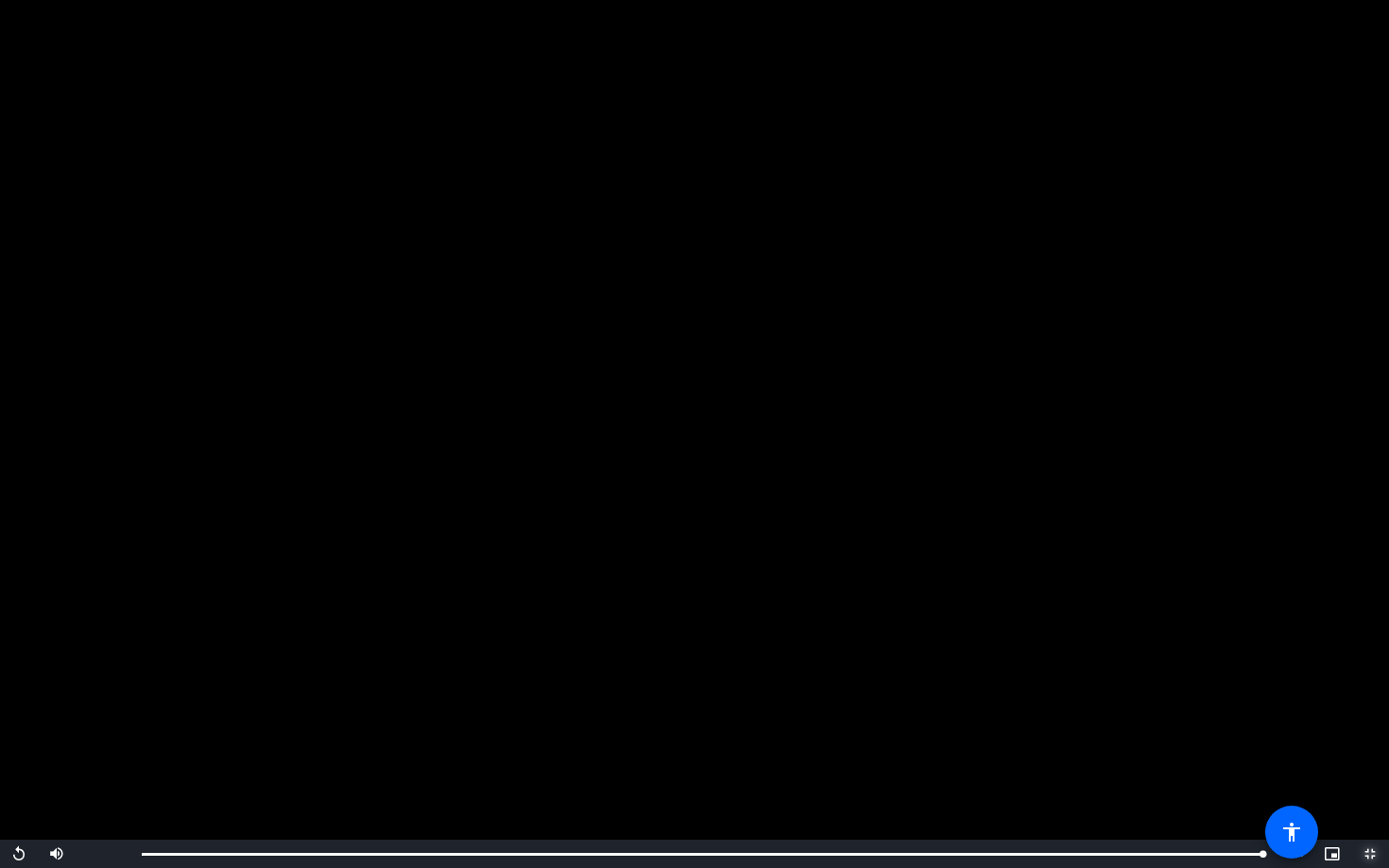
click at [1375, 854] on span "Video Player" at bounding box center [1370, 854] width 38 height 0
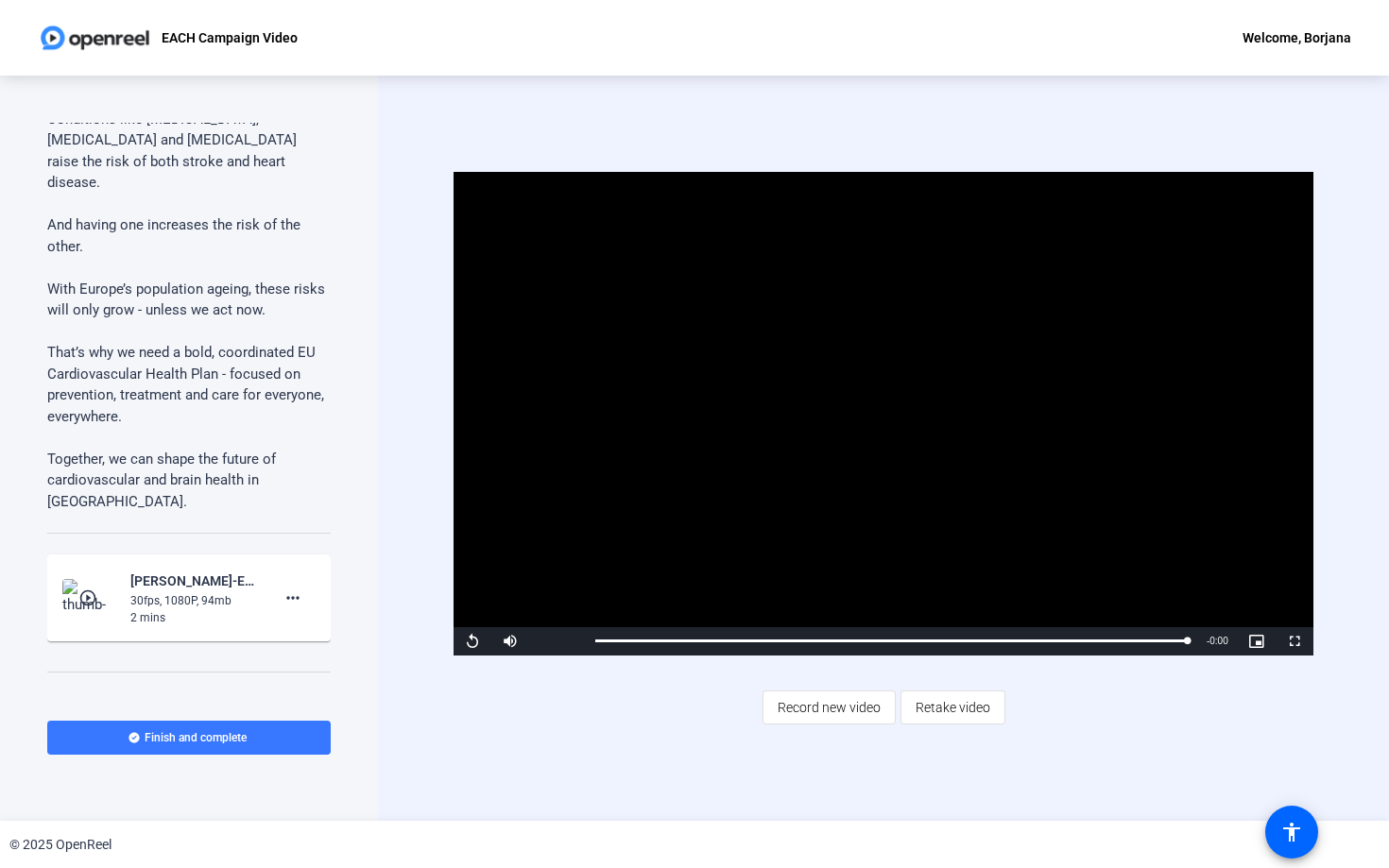
click at [1182, 115] on div "Video Player is loading. Play Video Replay Mute Current Time 1:35 / Duration 1:…" at bounding box center [884, 448] width 1011 height 746
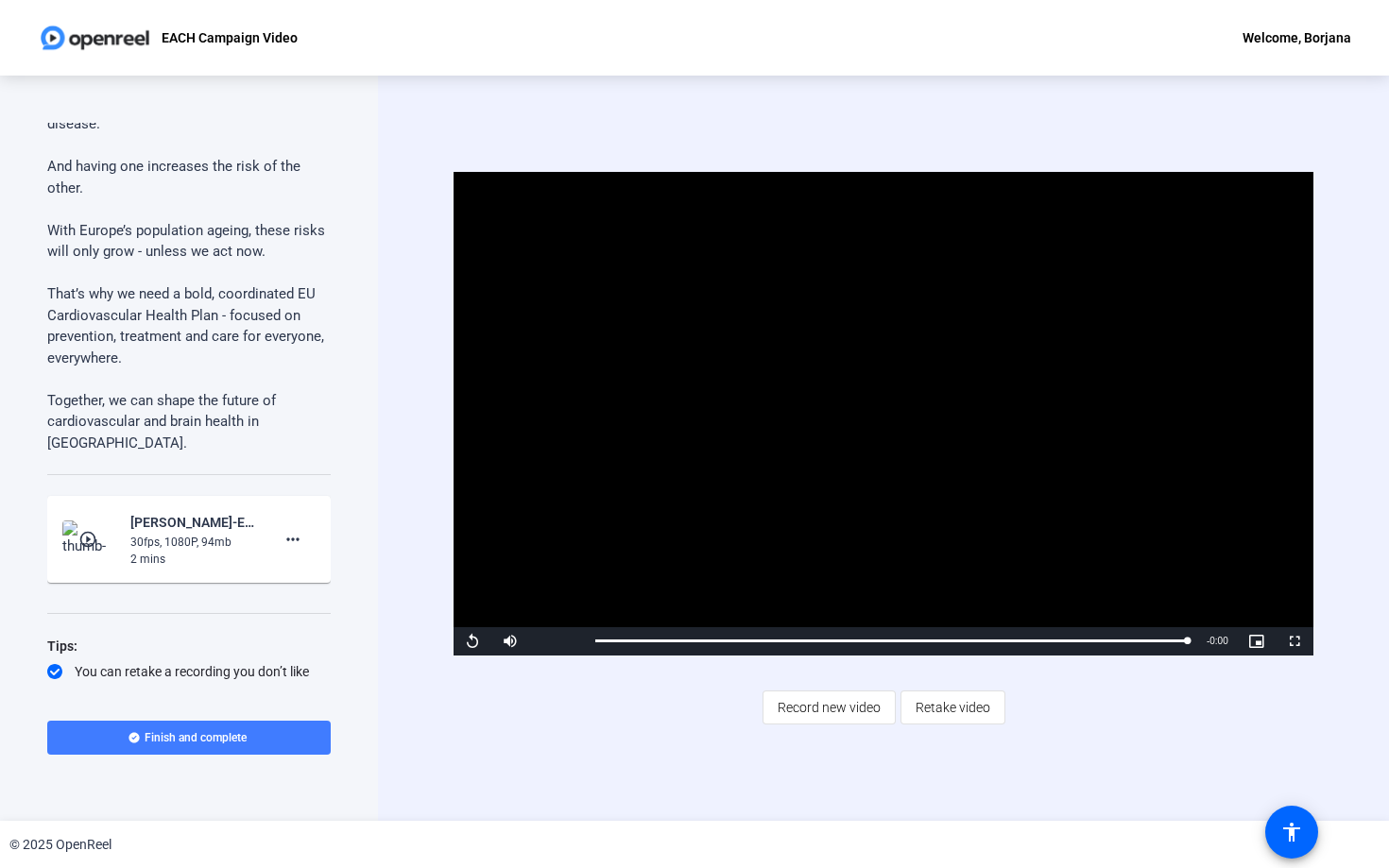
click at [240, 742] on span "Finish and complete" at bounding box center [196, 738] width 102 height 15
